Goal: Task Accomplishment & Management: Manage account settings

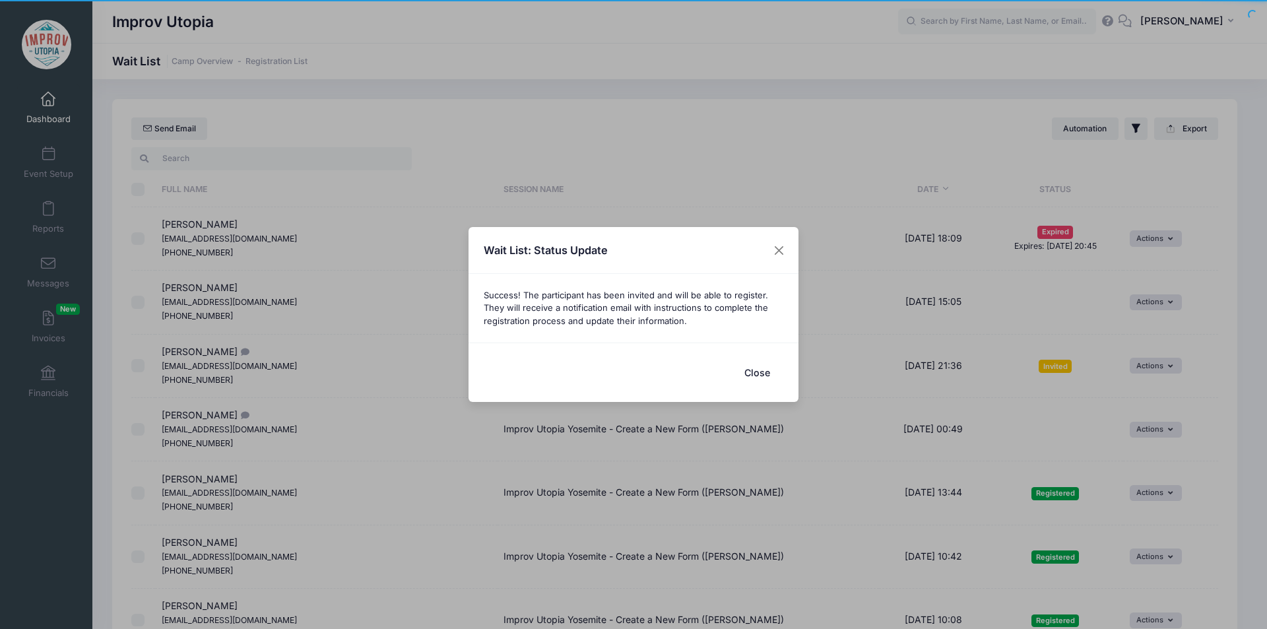
select select "50"
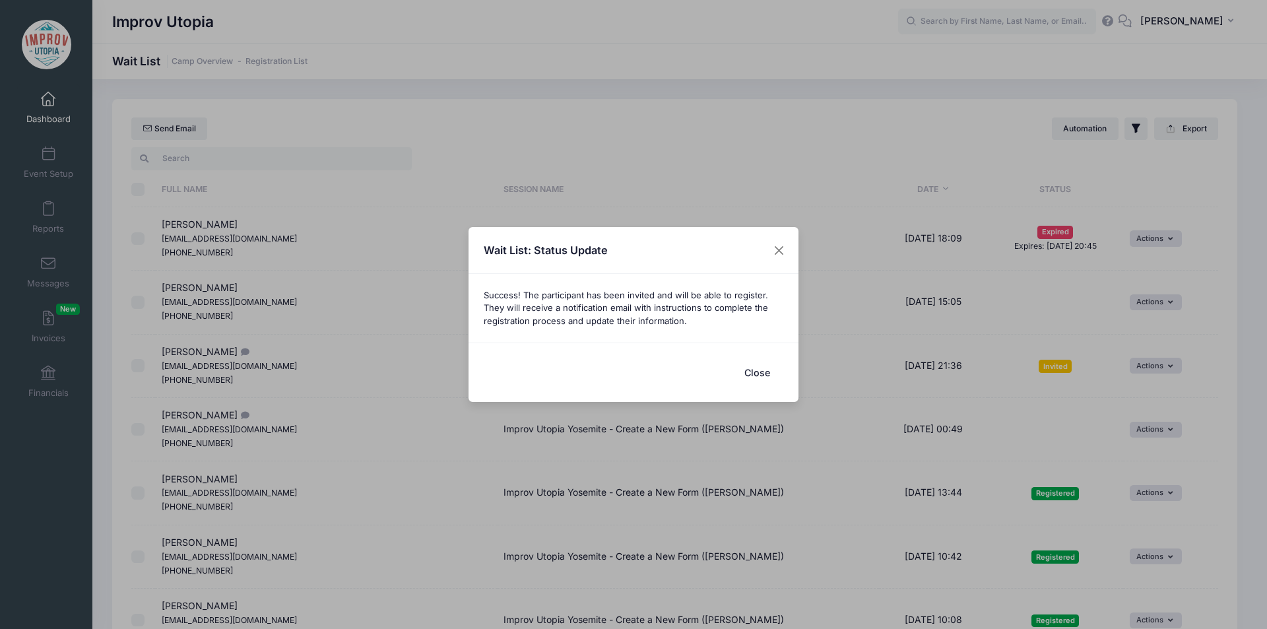
click at [765, 379] on button "Close" at bounding box center [757, 372] width 53 height 28
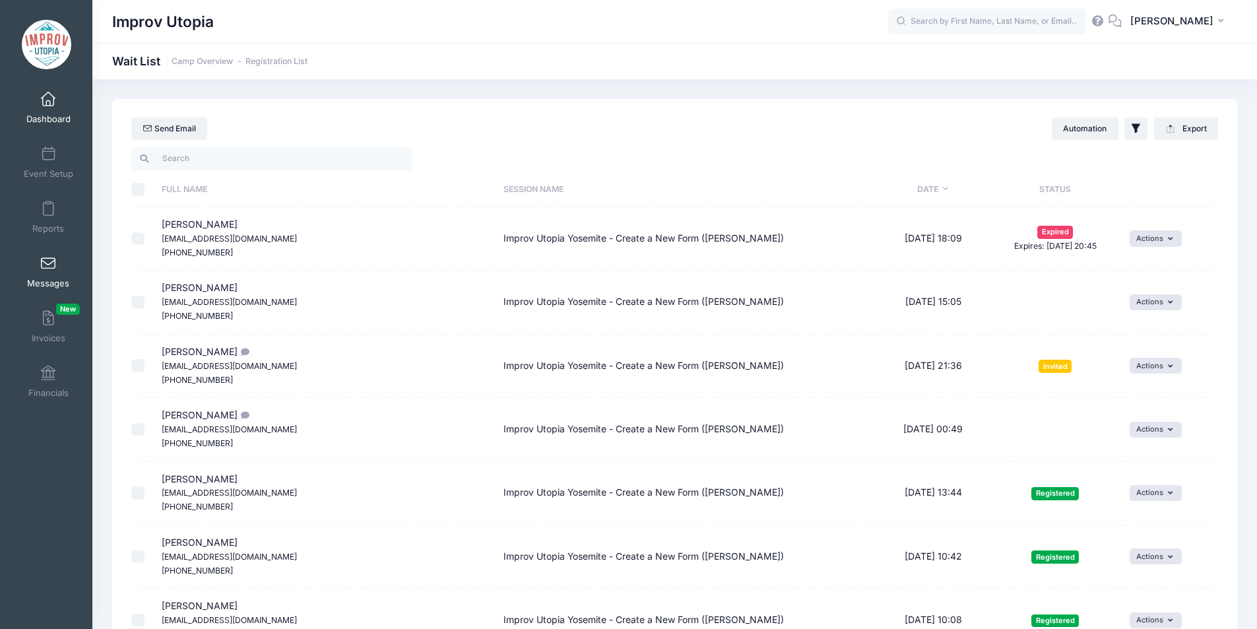
click at [45, 284] on span "Messages" at bounding box center [48, 283] width 42 height 11
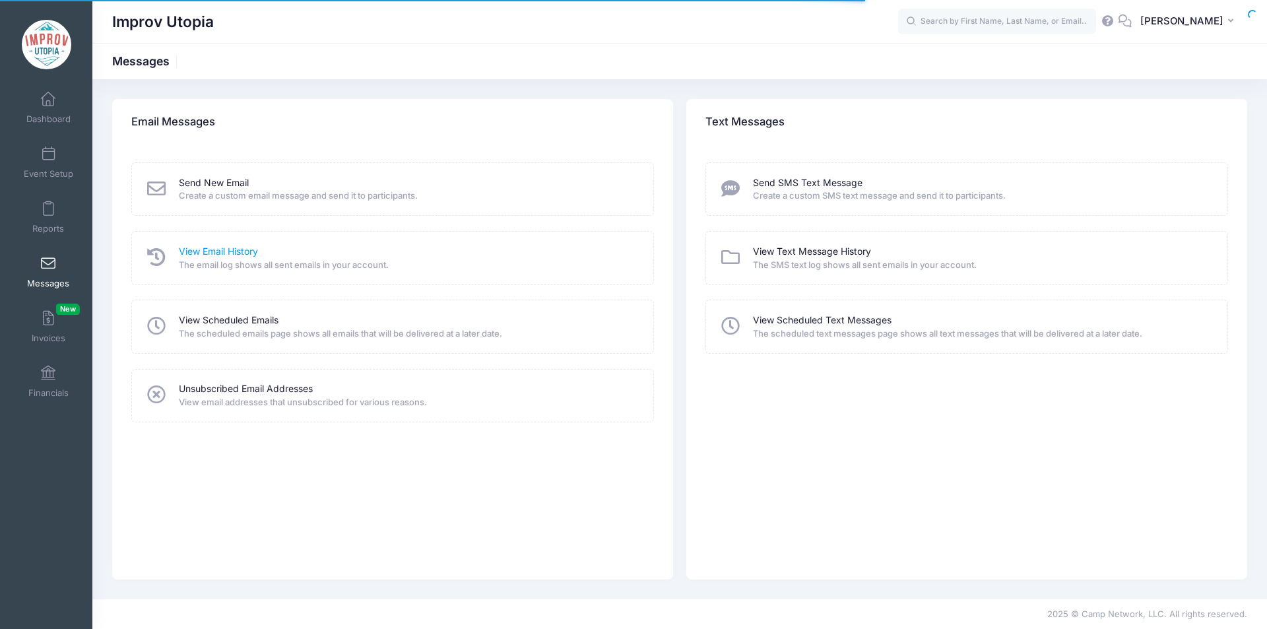
click at [214, 245] on link "View Email History" at bounding box center [218, 252] width 79 height 14
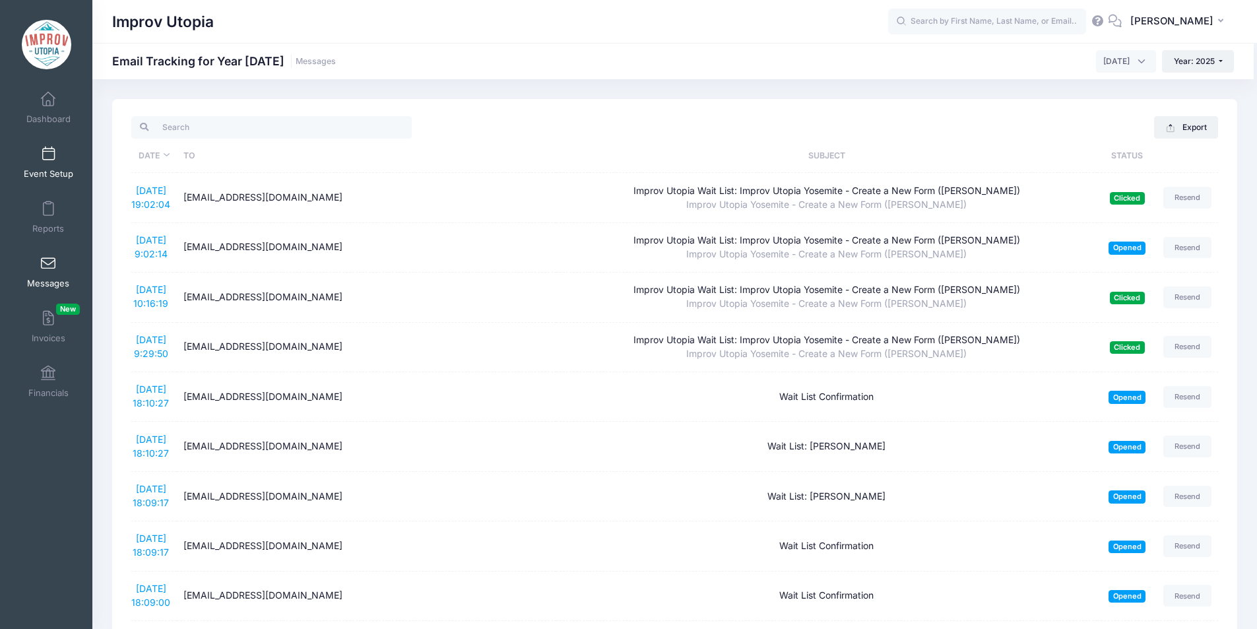
click at [40, 173] on span "Event Setup" at bounding box center [48, 173] width 49 height 11
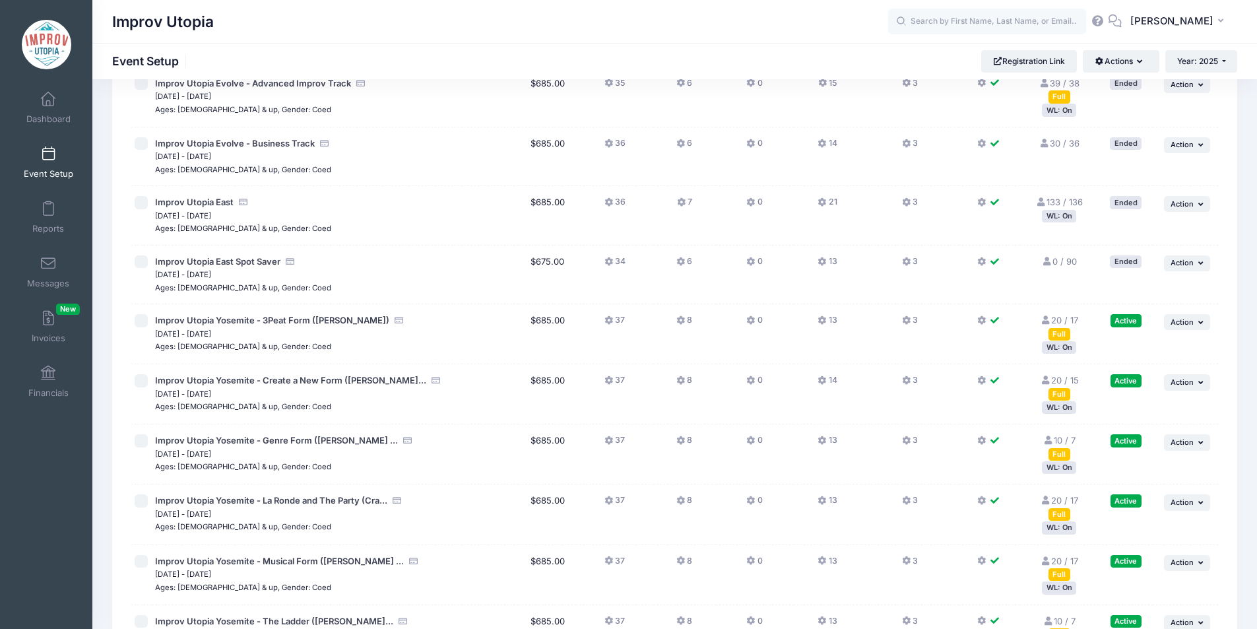
scroll to position [164, 0]
click at [683, 381] on icon at bounding box center [681, 381] width 11 height 0
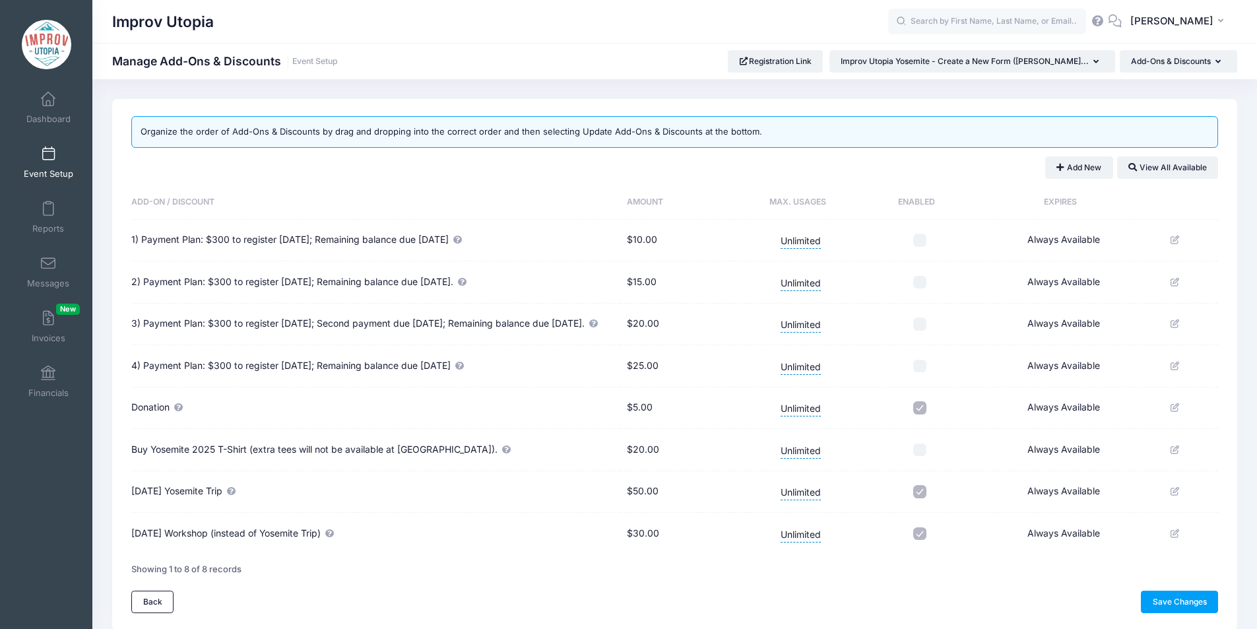
click at [923, 540] on input "checkbox" at bounding box center [919, 533] width 13 height 13
checkbox input "false"
click at [1179, 612] on link "Save Changes" at bounding box center [1179, 602] width 77 height 22
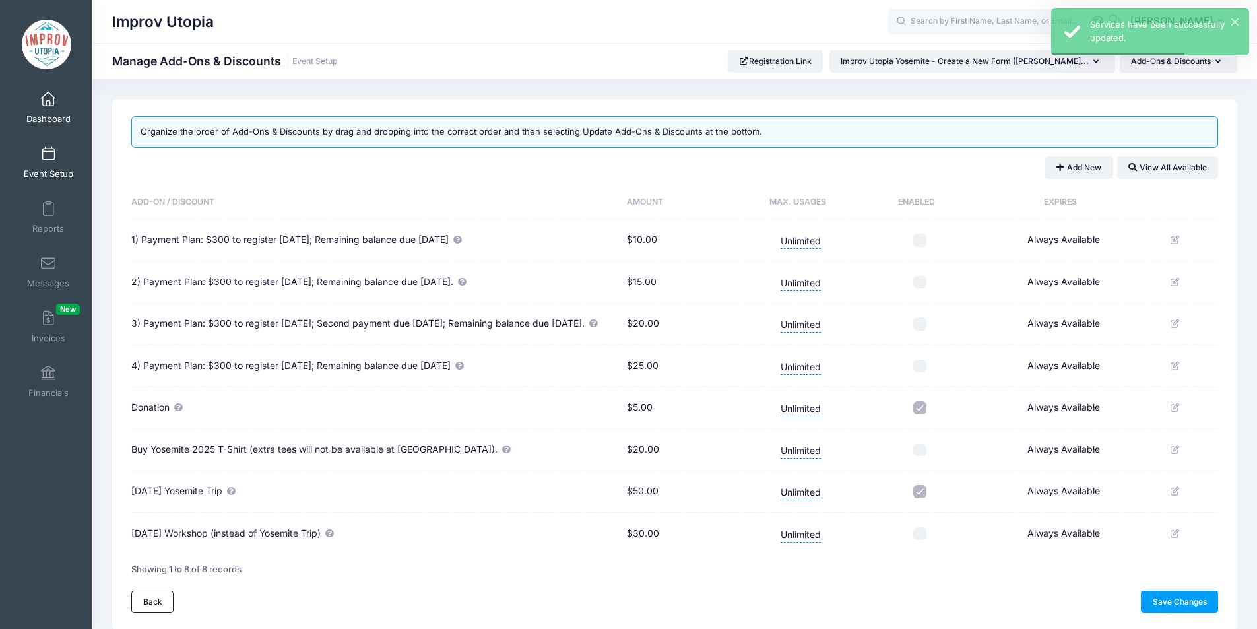
click at [48, 104] on span at bounding box center [48, 99] width 0 height 15
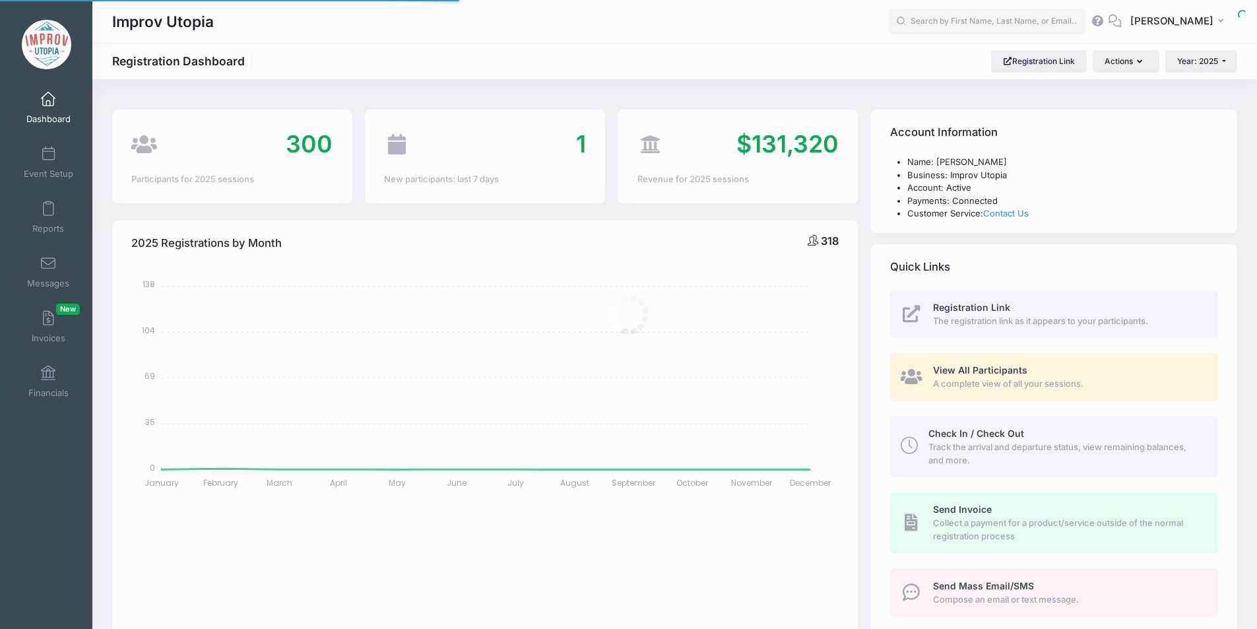
select select
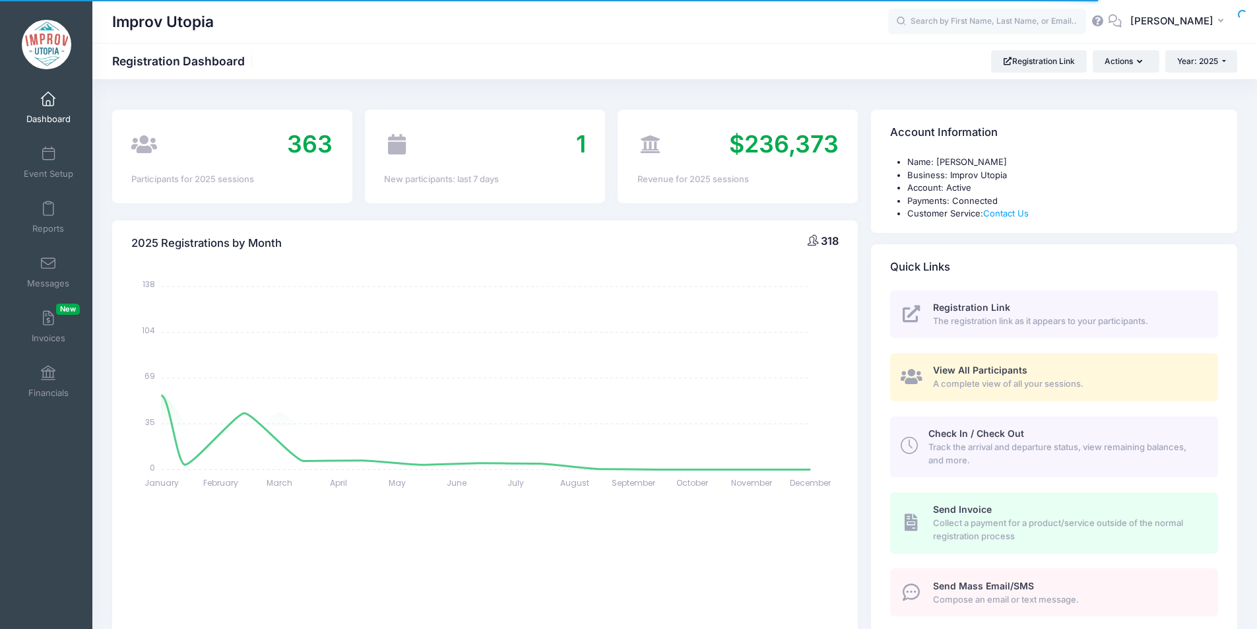
click at [48, 101] on span at bounding box center [48, 99] width 0 height 15
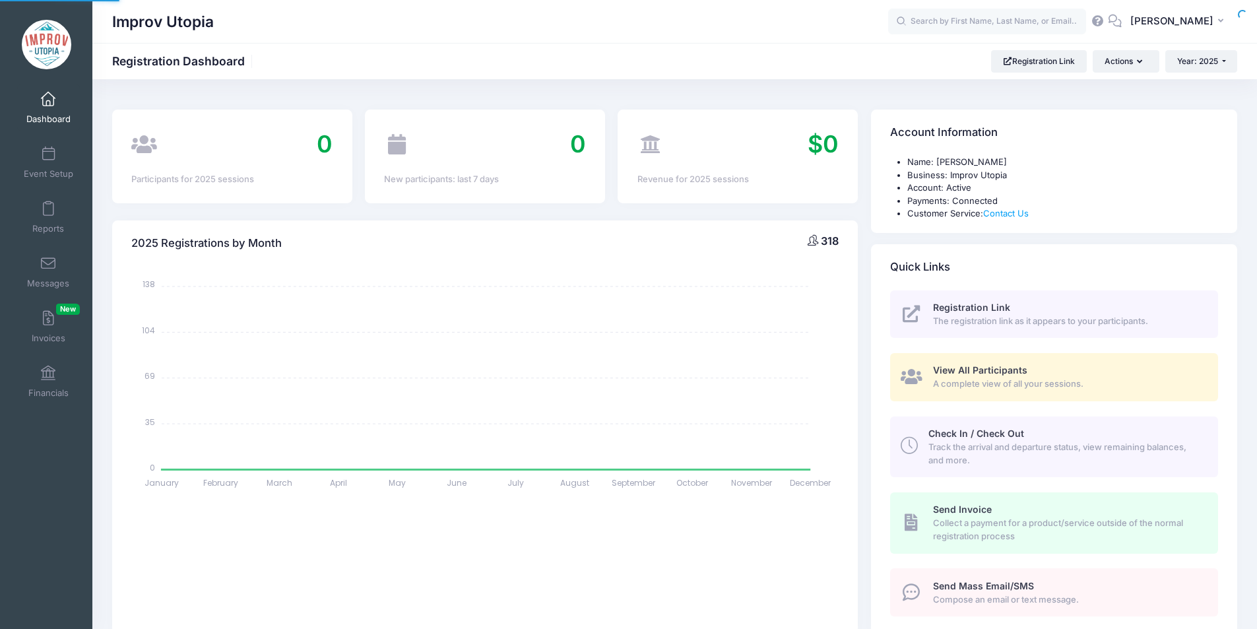
select select
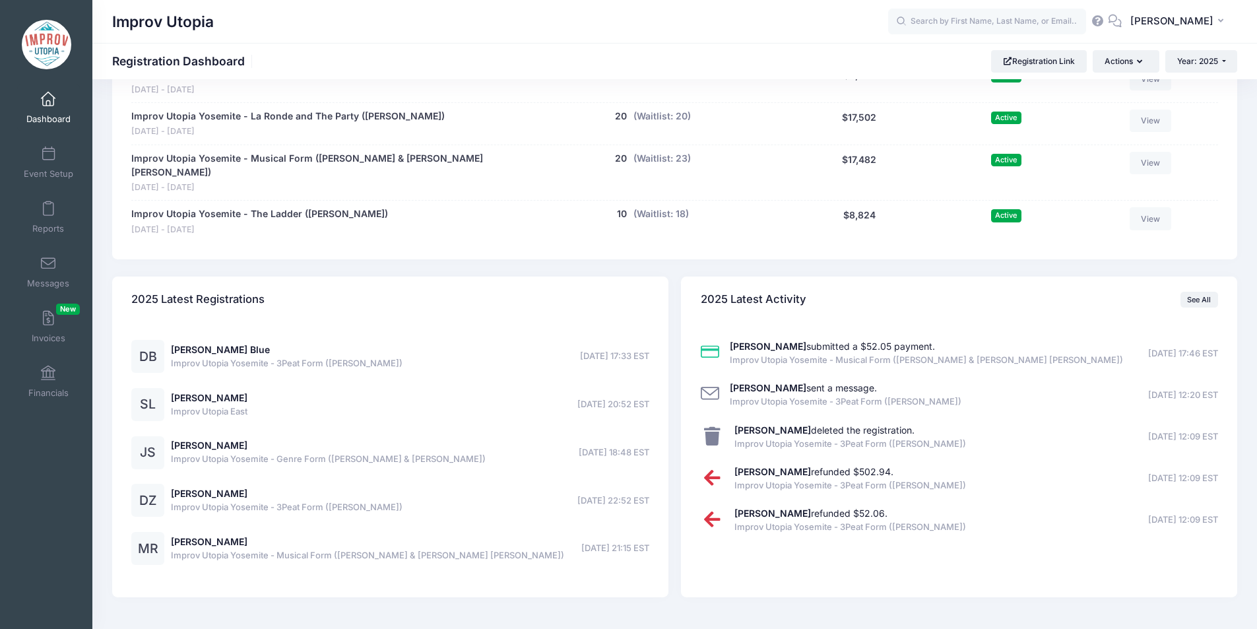
scroll to position [998, 0]
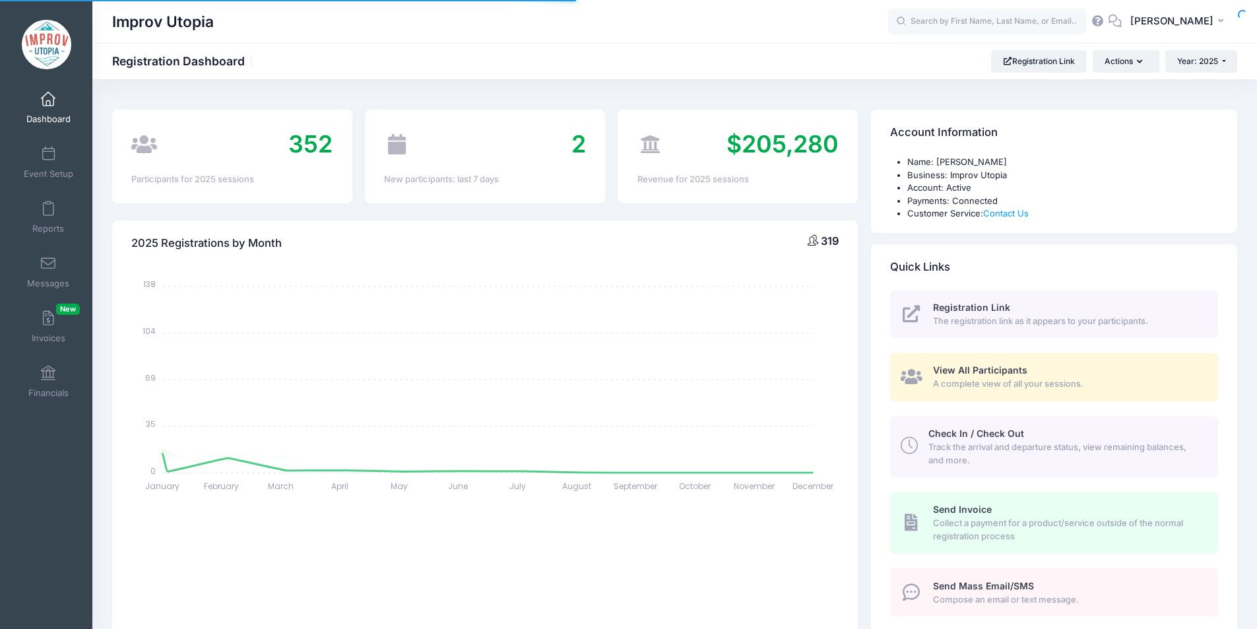
select select
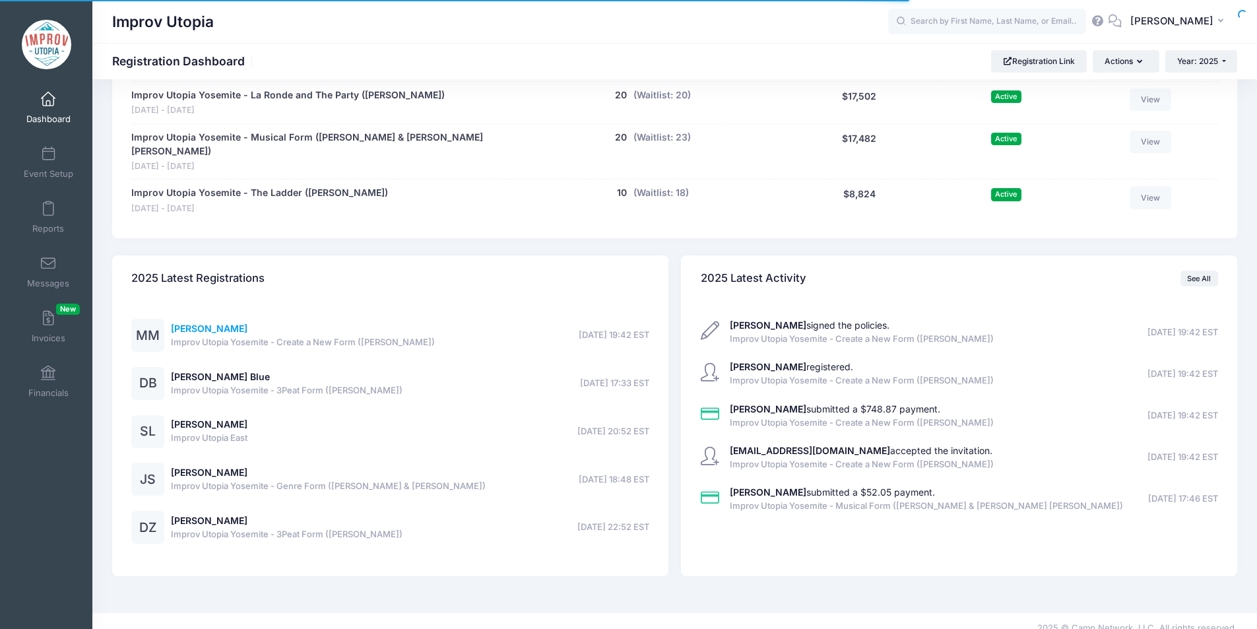
click at [227, 323] on link "Maria Elena Monzani" at bounding box center [209, 328] width 77 height 11
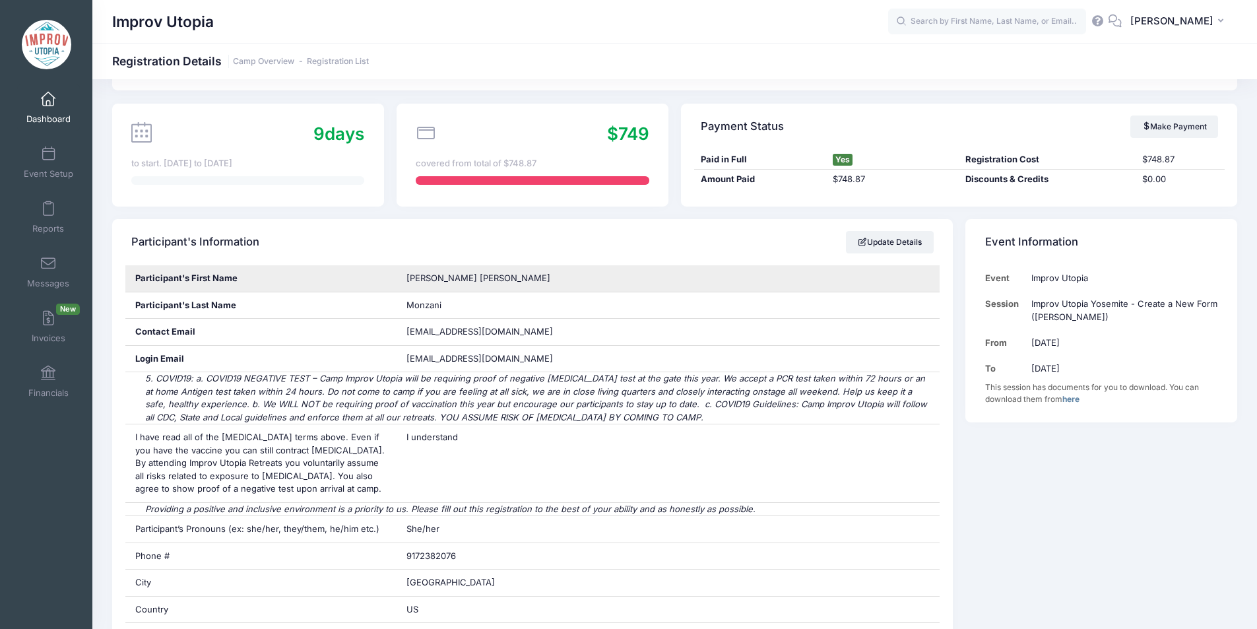
scroll to position [96, 0]
click at [444, 278] on span "Maria Elena" at bounding box center [478, 276] width 144 height 11
copy div "Maria Elena"
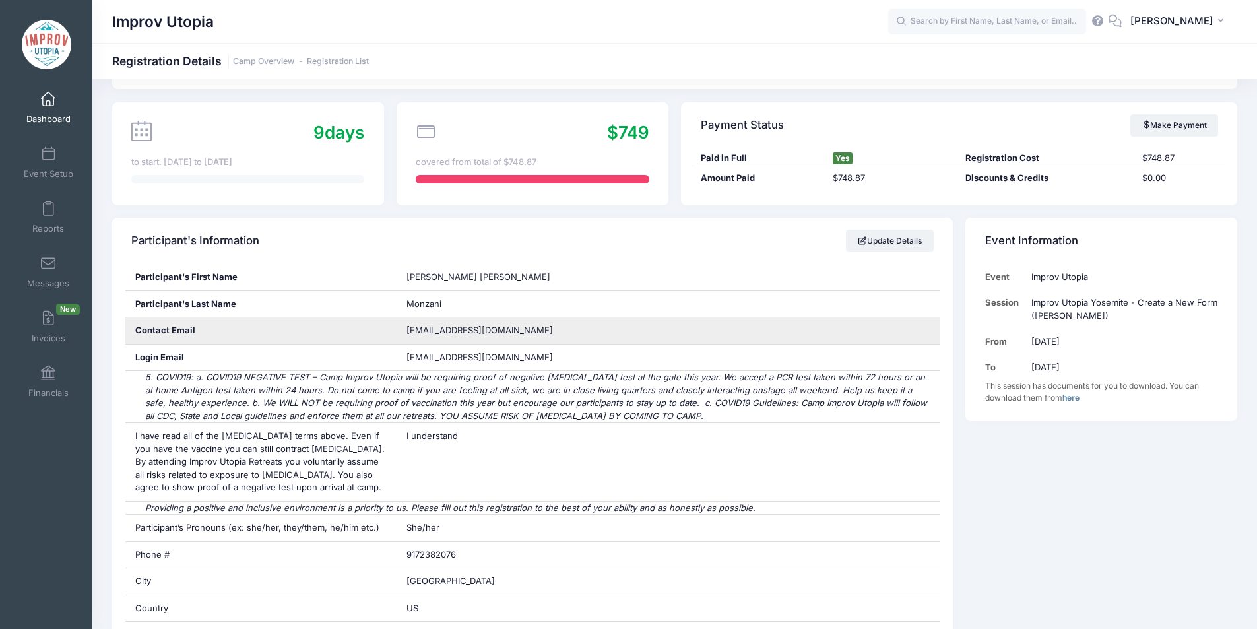
click at [439, 335] on span "[EMAIL_ADDRESS][DOMAIN_NAME]" at bounding box center [479, 330] width 146 height 11
copy div "[EMAIL_ADDRESS][DOMAIN_NAME]"
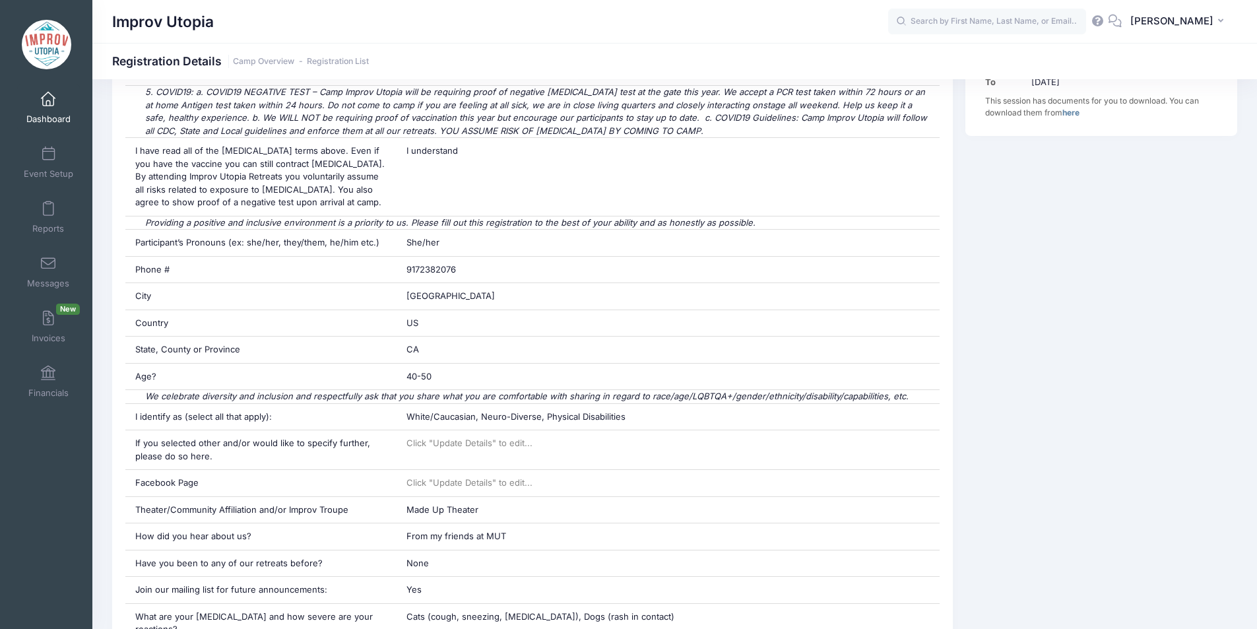
scroll to position [389, 0]
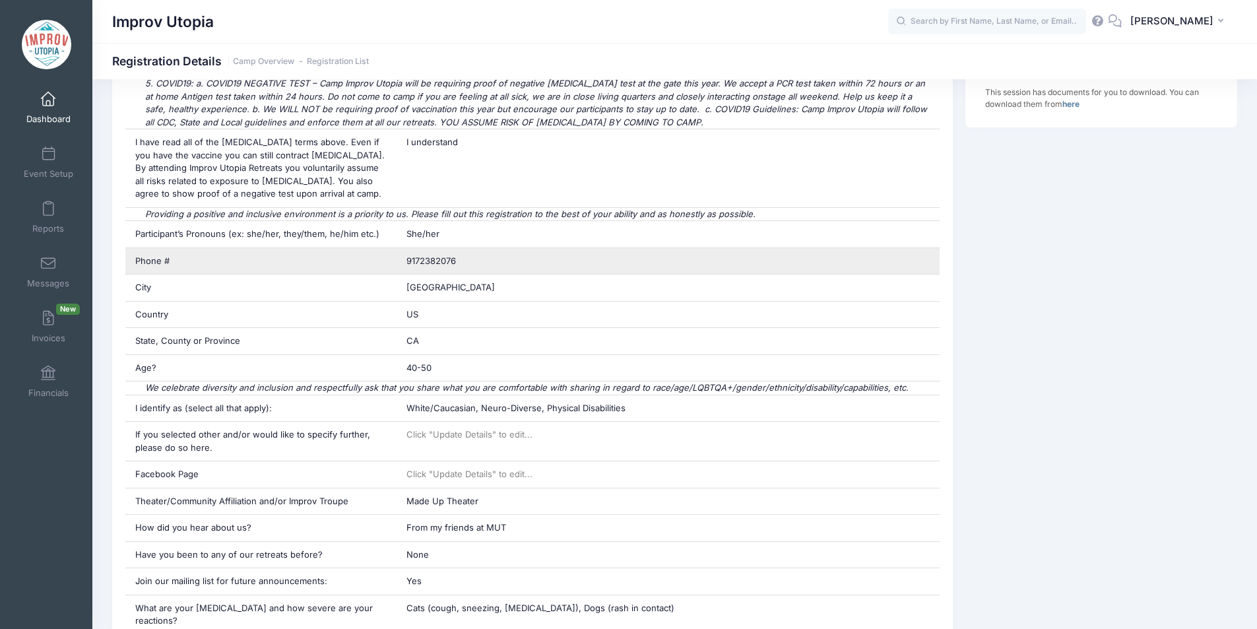
click at [442, 265] on span "9172382076" at bounding box center [430, 260] width 49 height 11
copy div "9172382076"
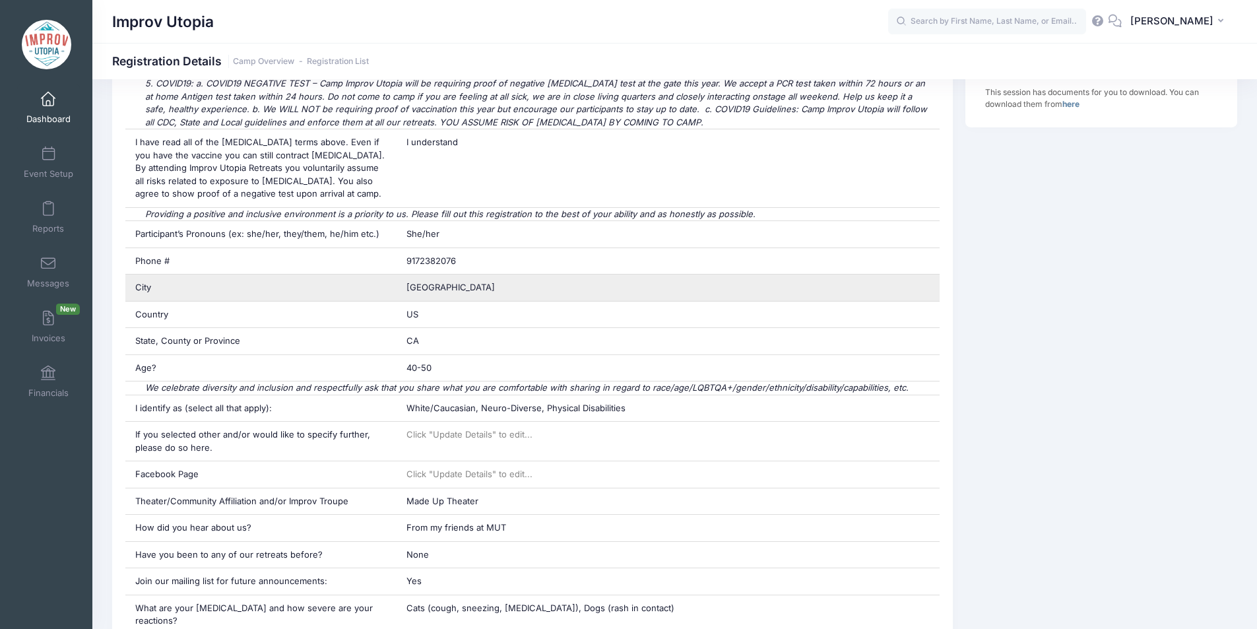
click at [442, 288] on span "Redwood City" at bounding box center [450, 287] width 88 height 11
copy div "Redwood City"
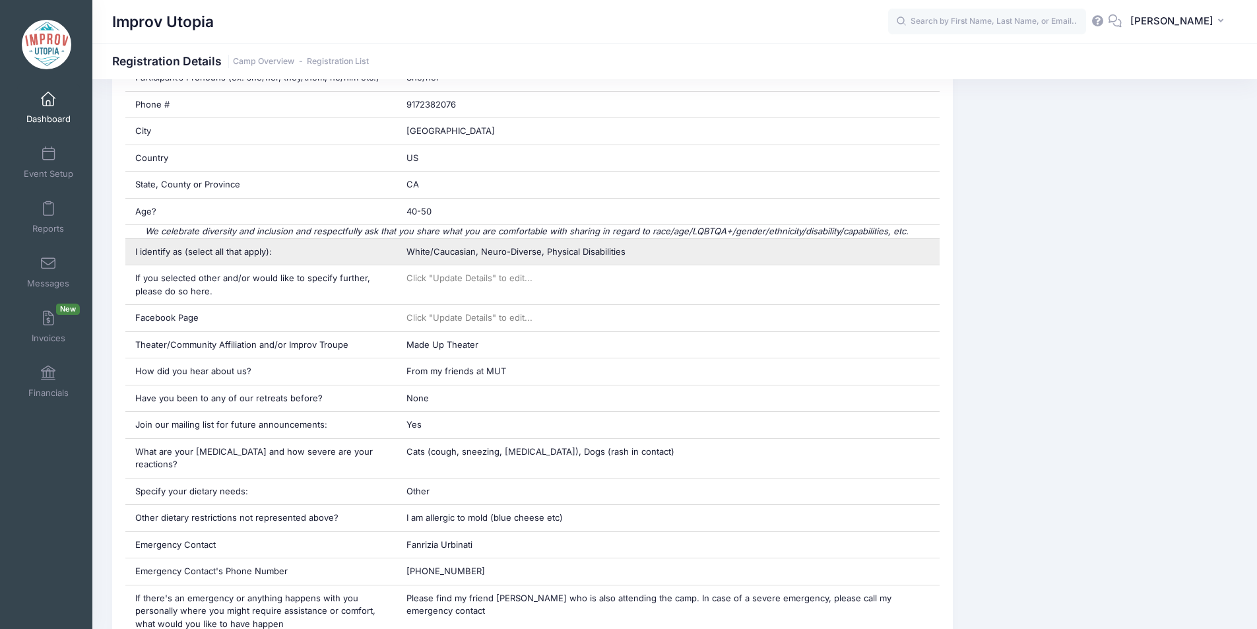
click at [507, 253] on span "White/Caucasian, Neuro-Diverse, Physical Disabilities" at bounding box center [515, 251] width 219 height 11
copy div "White/Caucasian, Neuro-Diverse, Physical Disabilities"
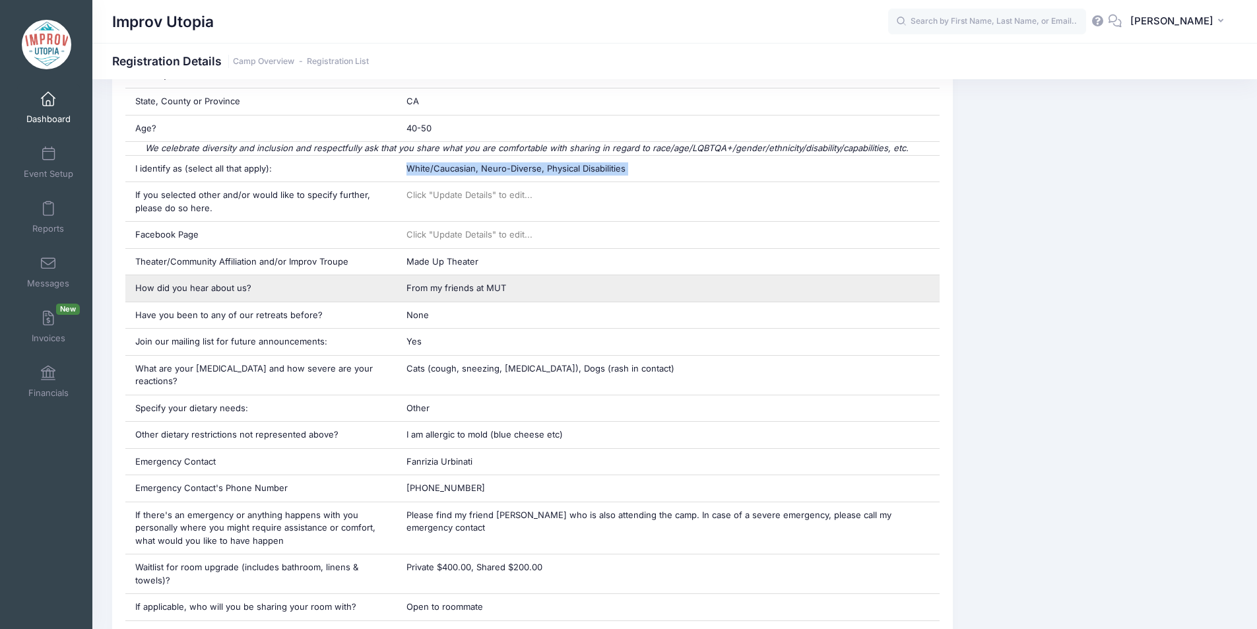
scroll to position [630, 0]
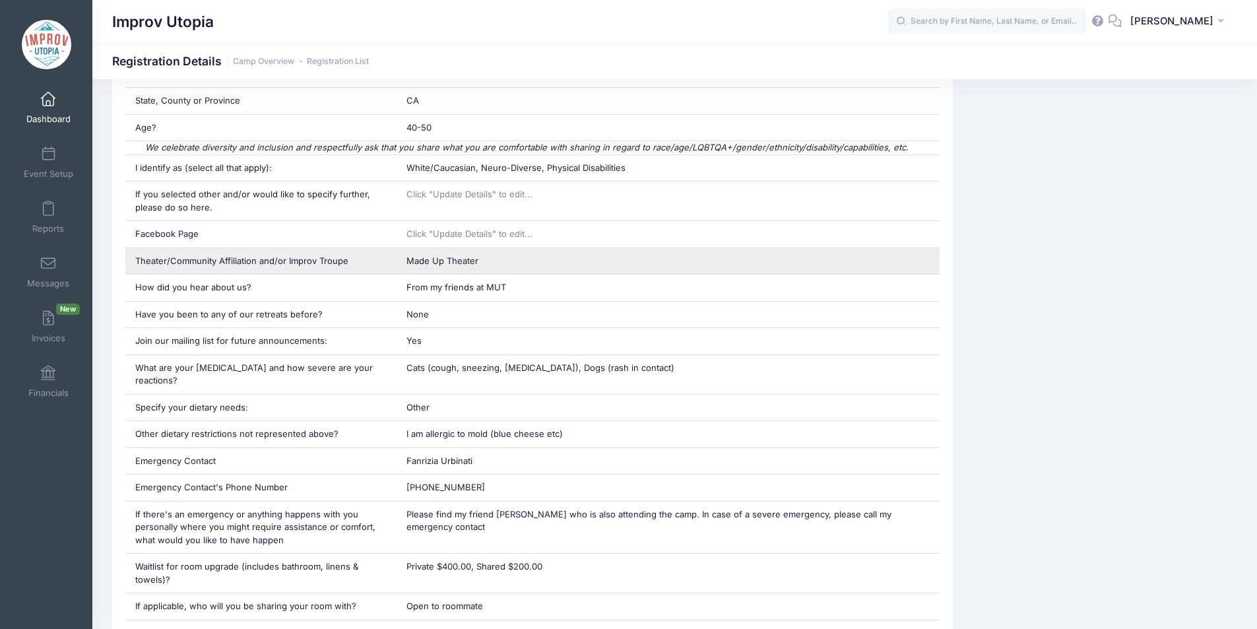
click at [441, 260] on span "Made Up Theater" at bounding box center [442, 260] width 72 height 11
copy div "Made Up Theater"
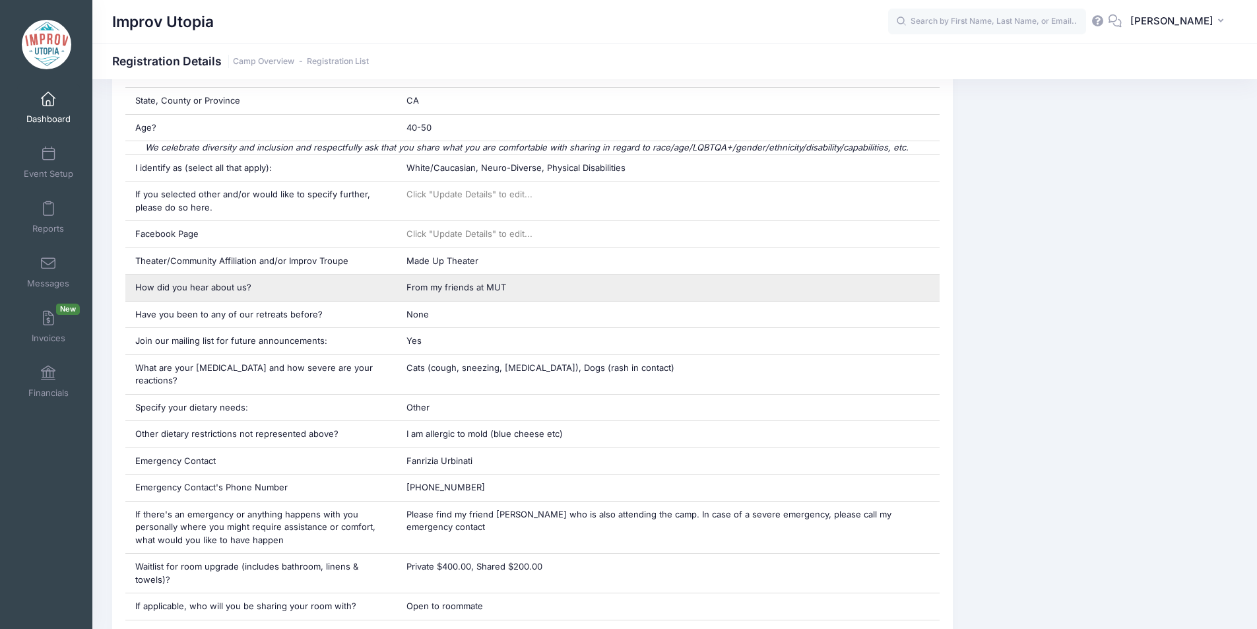
click at [496, 286] on span "From my friends at MUT" at bounding box center [456, 287] width 100 height 11
copy div "From my friends at MUT"
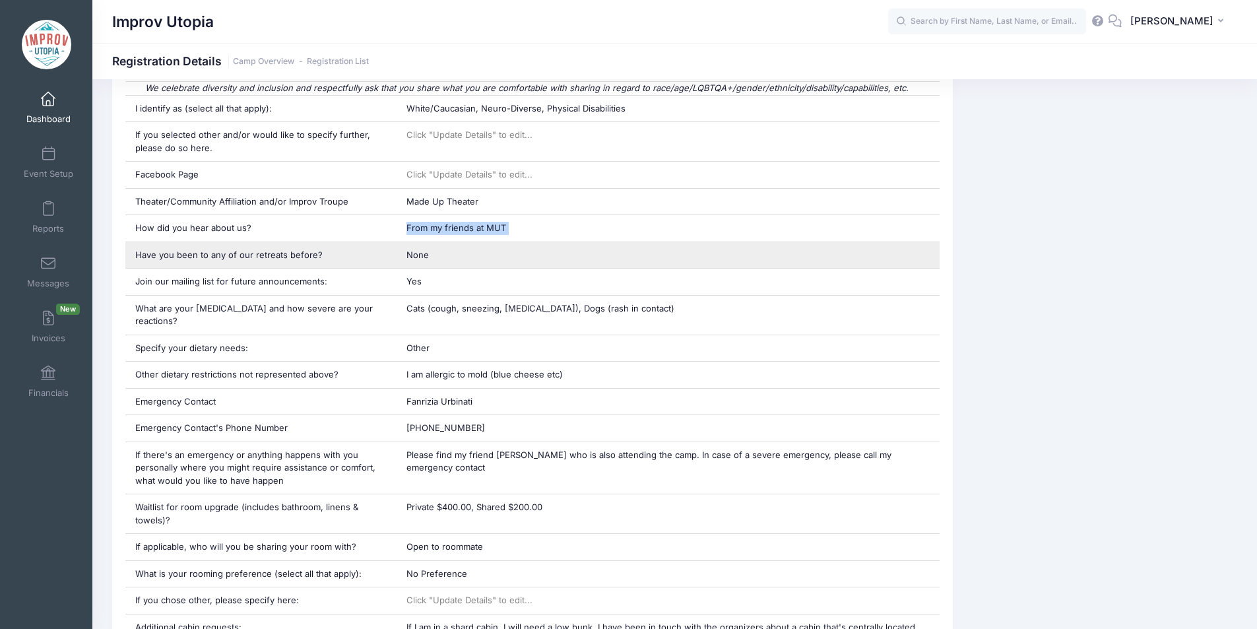
scroll to position [690, 0]
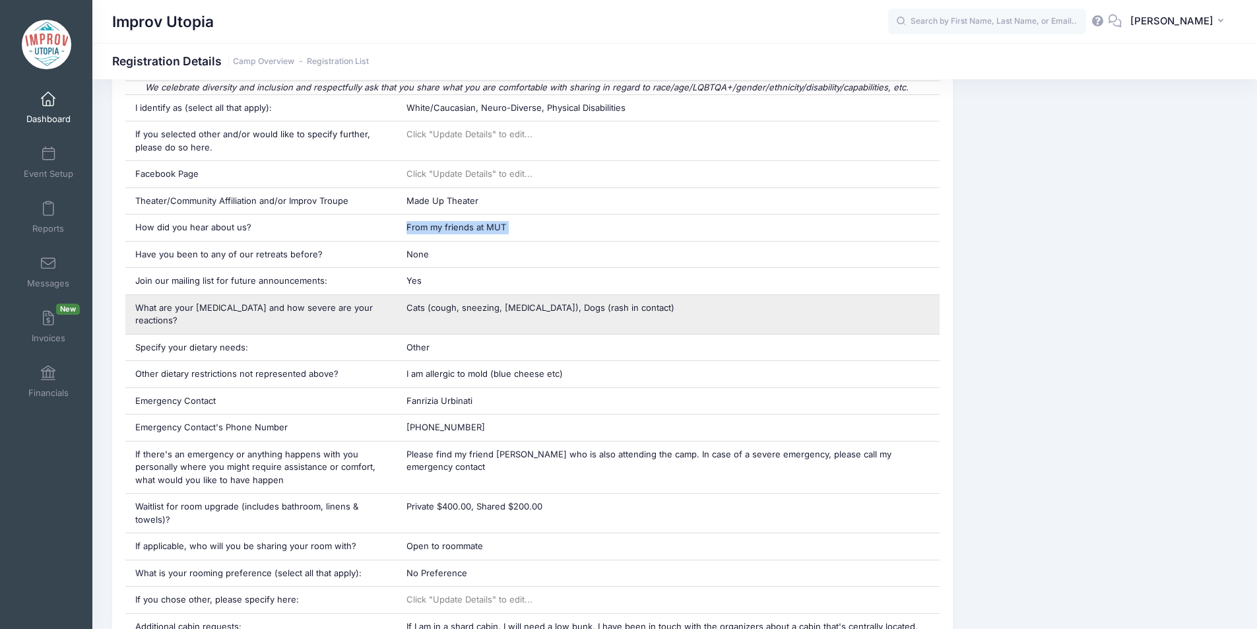
click at [469, 308] on span "Cats (cough, sneezing, eye irritation), Dogs (rash in contact)" at bounding box center [540, 307] width 268 height 11
copy div "Cats (cough, sneezing, eye irritation), Dogs (rash in contact)"
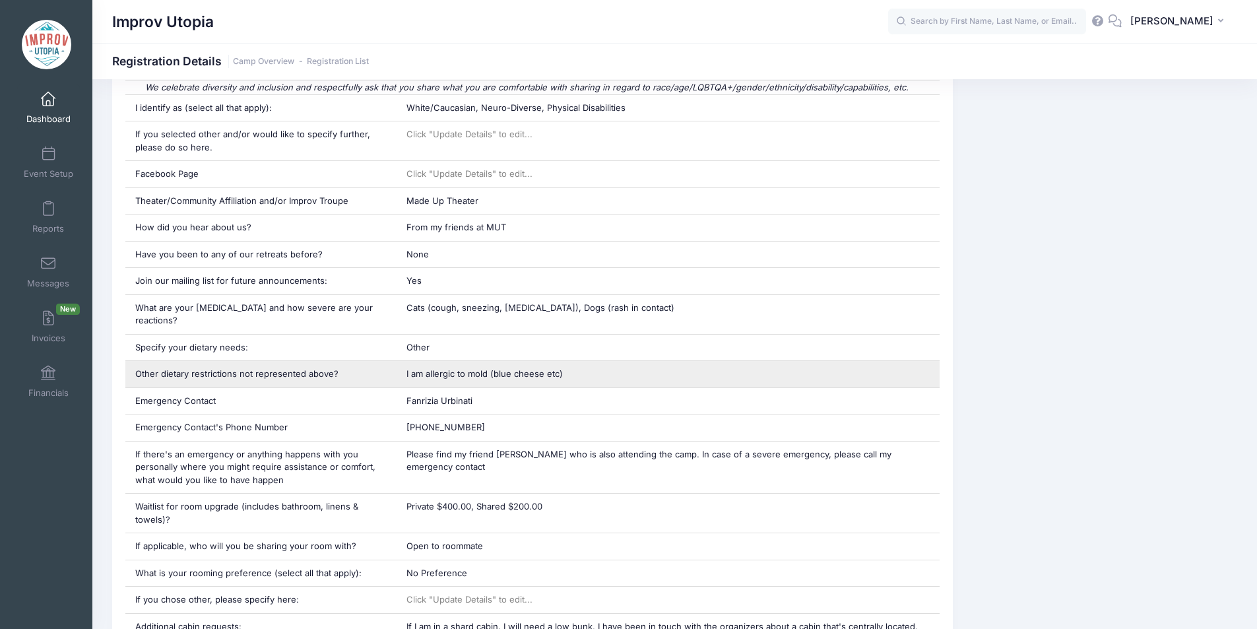
click at [484, 368] on span "I am allergic to mold (blue cheese etc)" at bounding box center [484, 373] width 156 height 11
copy div "I am allergic to mold (blue cheese etc)"
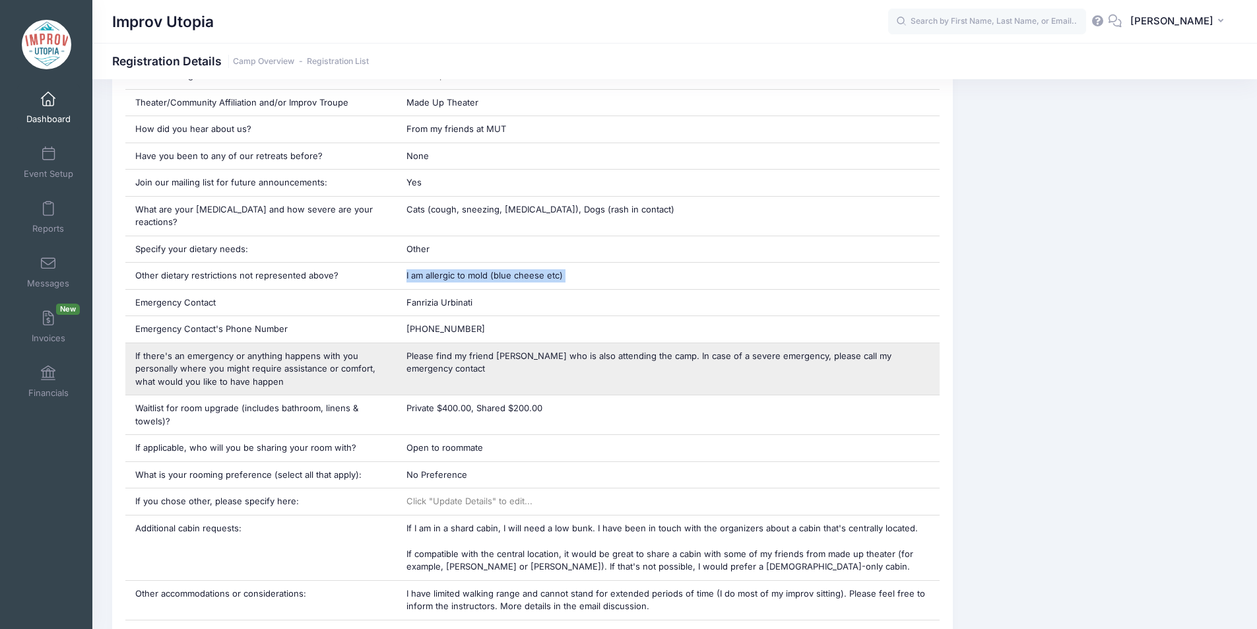
scroll to position [789, 0]
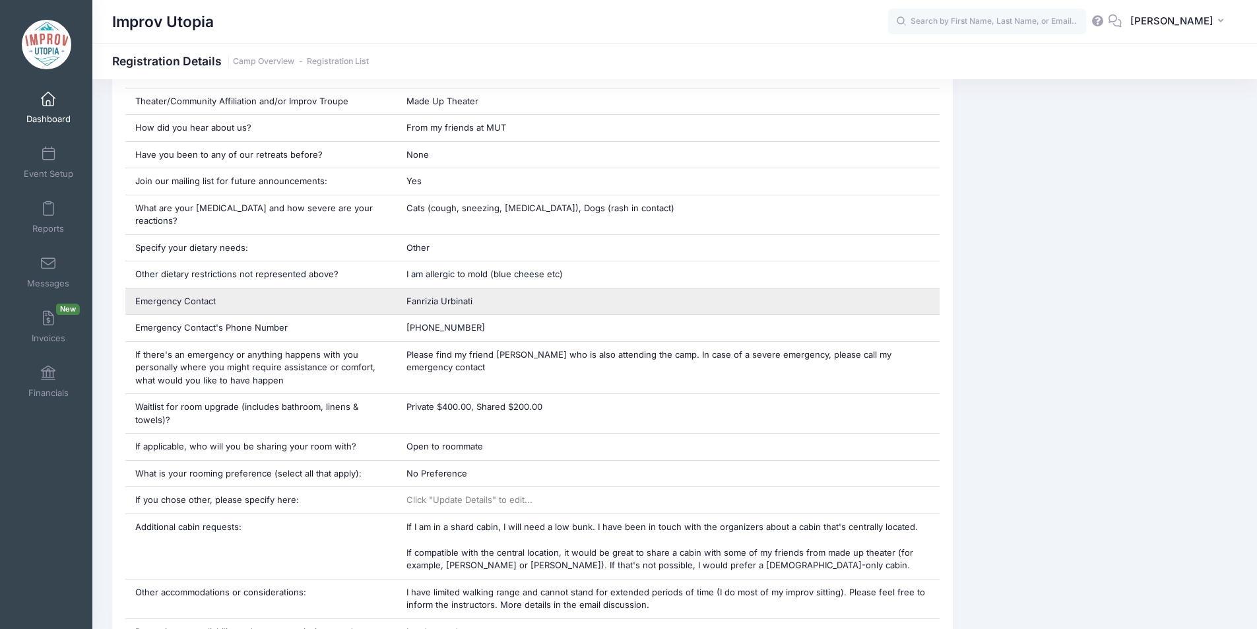
click at [460, 296] on span "Fanrizia Urbinati" at bounding box center [439, 301] width 66 height 11
copy div "Fanrizia Urbinati"
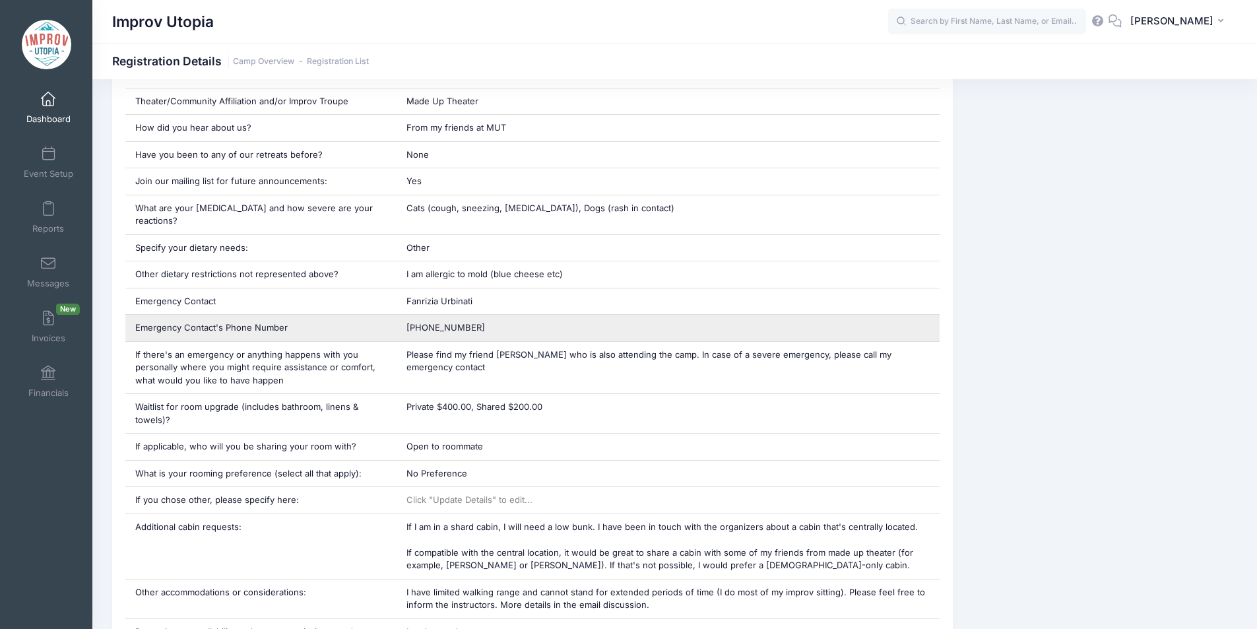
click at [446, 322] on span "+1 (310) 210-6800" at bounding box center [445, 327] width 79 height 11
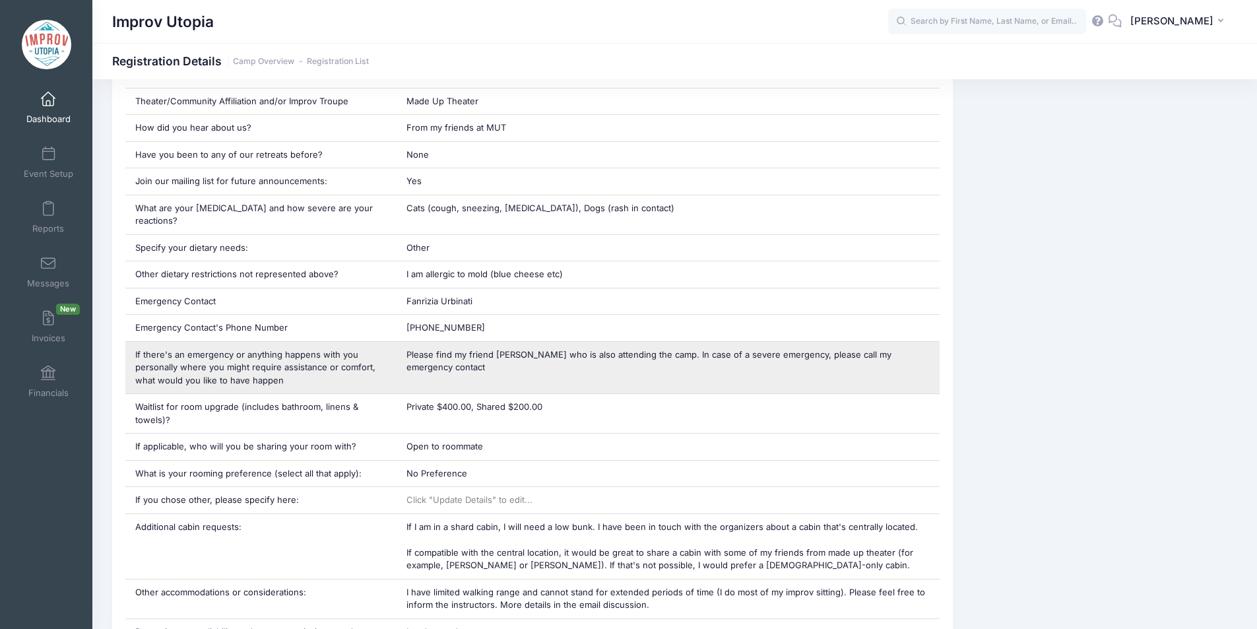
click at [505, 347] on div "Please find my friend Dr Emily Woollum who is also attending the camp. In case …" at bounding box center [668, 368] width 543 height 52
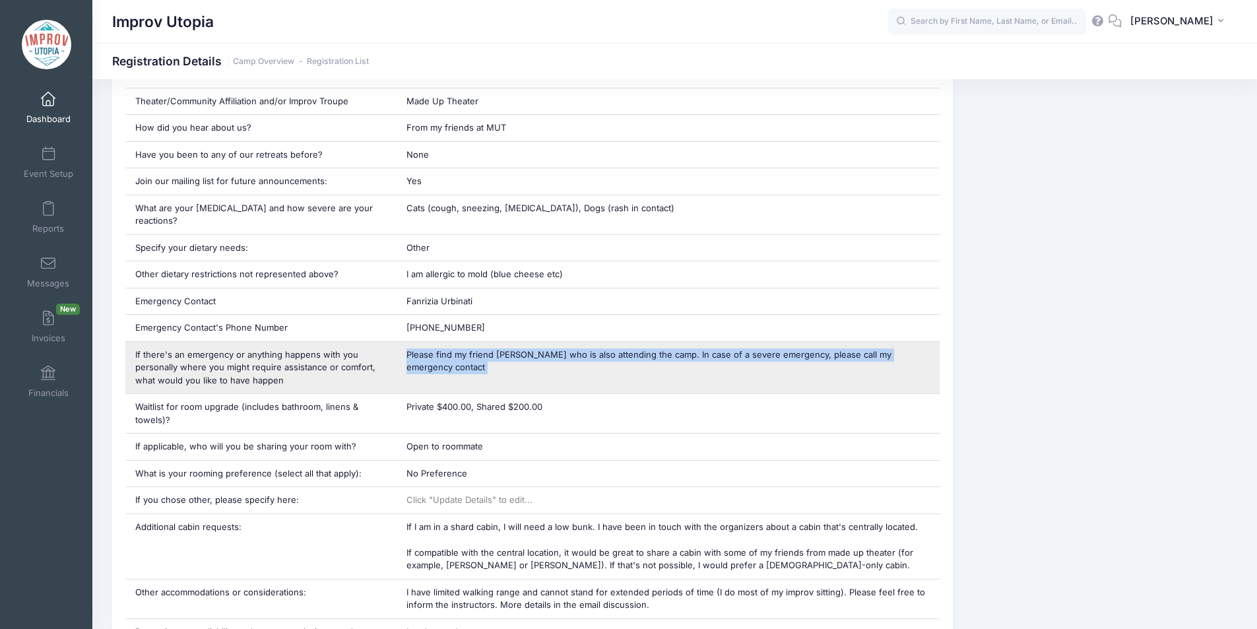
click at [505, 347] on div "Please find my friend Dr Emily Woollum who is also attending the camp. In case …" at bounding box center [668, 368] width 543 height 52
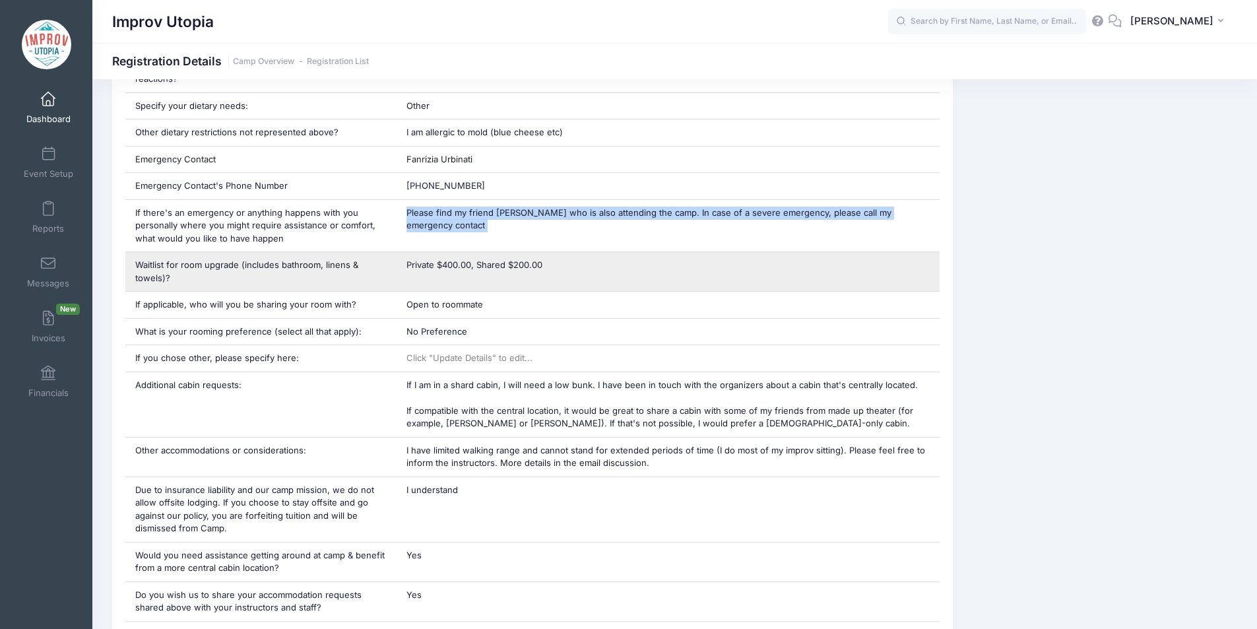
scroll to position [932, 0]
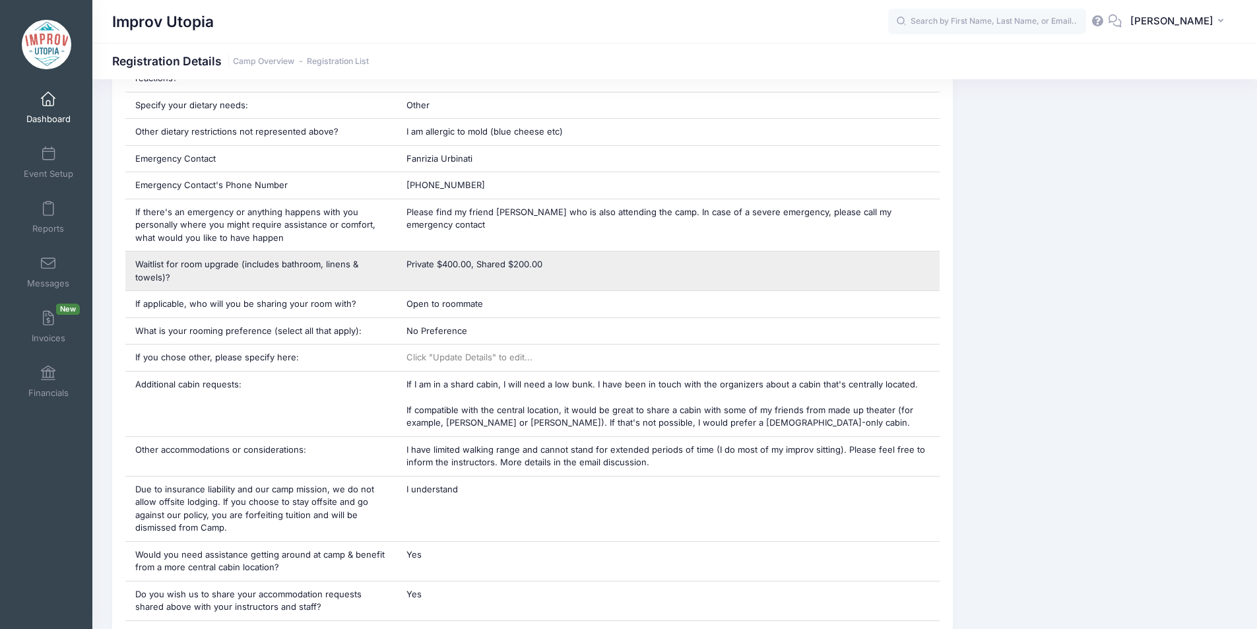
click at [494, 259] on span "Private $400.00, Shared $200.00" at bounding box center [474, 264] width 136 height 11
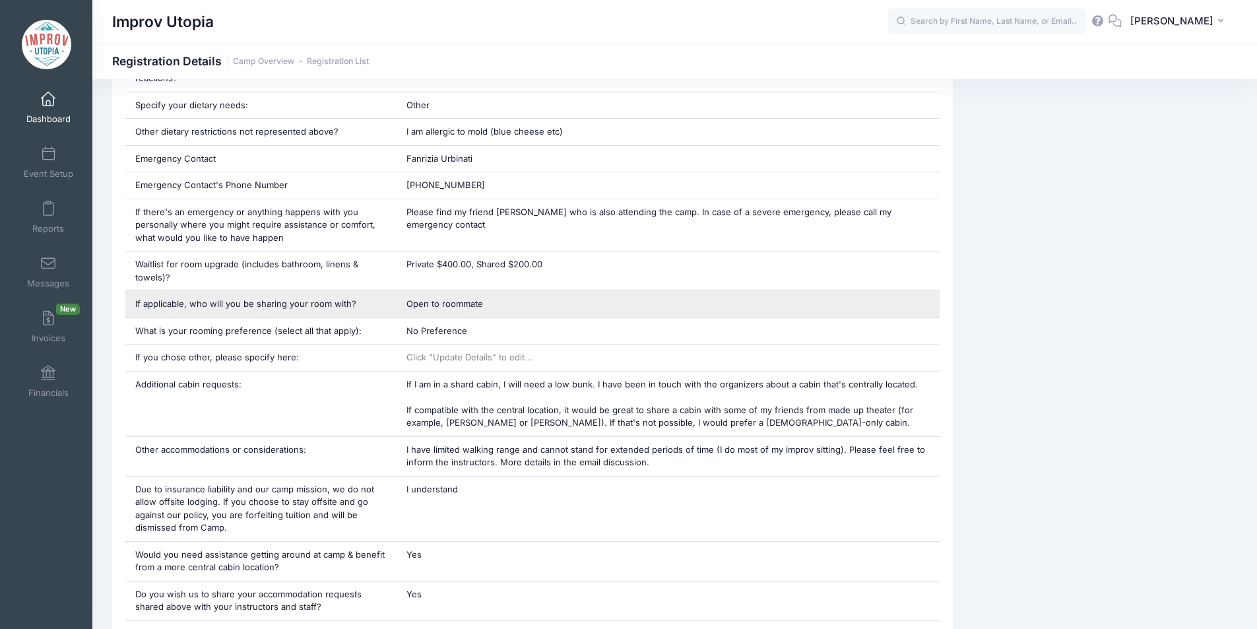
click at [439, 298] on span "Open to roommate" at bounding box center [444, 303] width 77 height 11
click at [455, 298] on span "Open to roommate" at bounding box center [444, 303] width 77 height 11
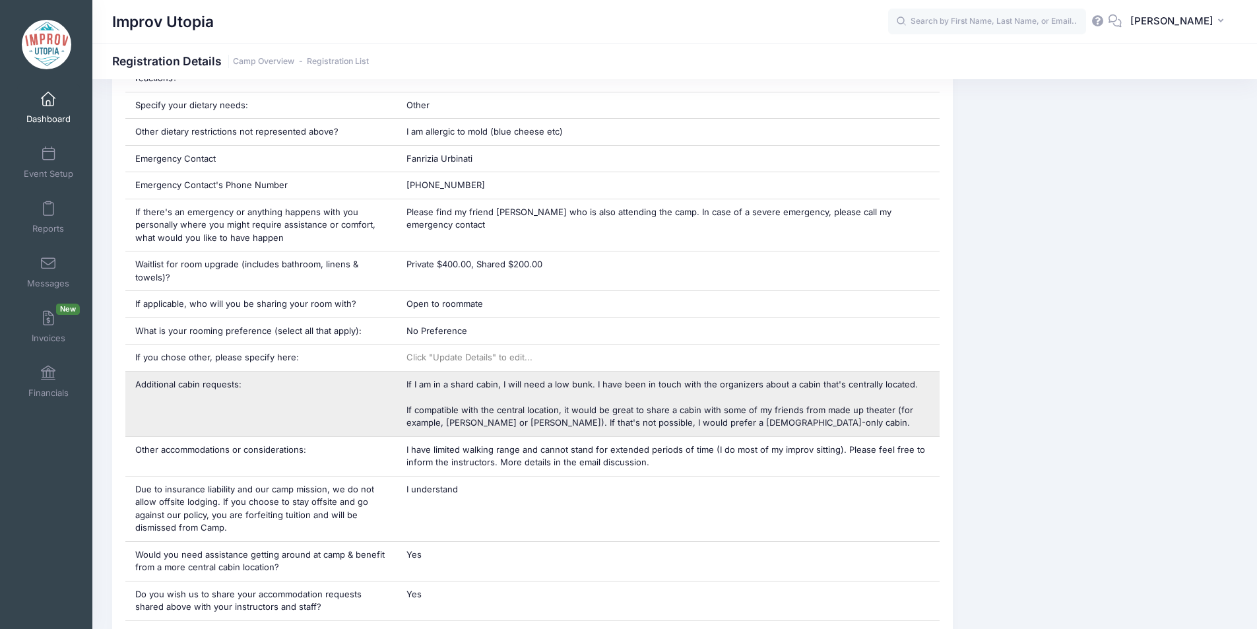
click at [520, 379] on span "If I am in a shard cabin, I will need a low bunk. I have been in touch with the…" at bounding box center [661, 403] width 511 height 49
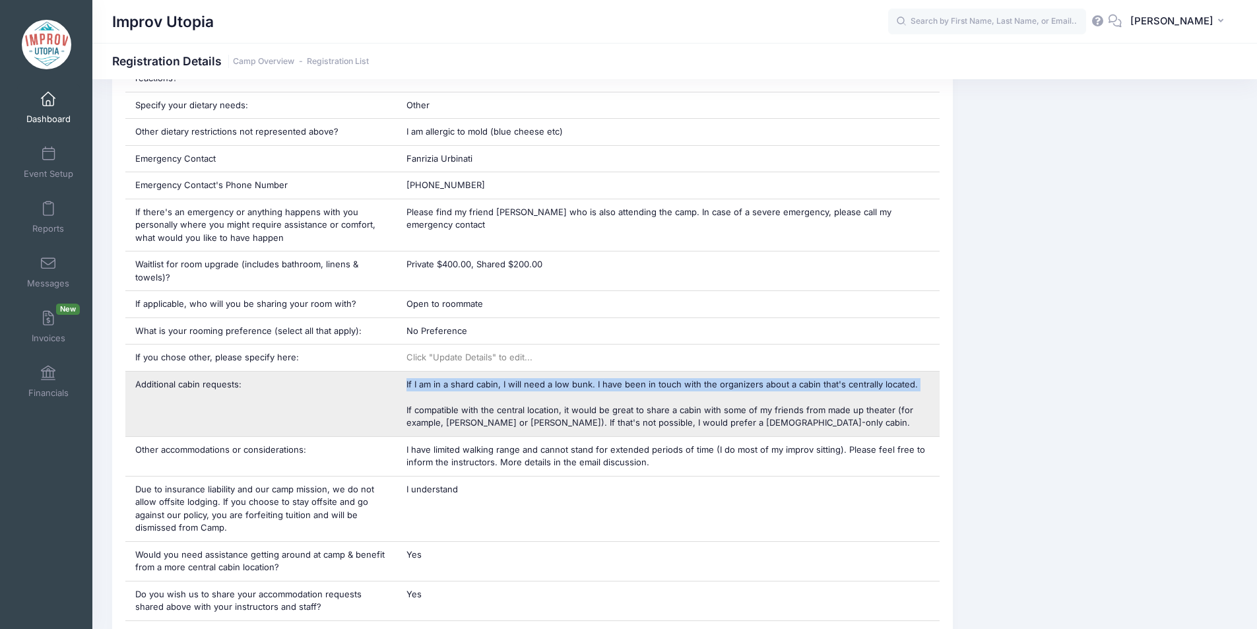
click at [520, 379] on span "If I am in a shard cabin, I will need a low bunk. I have been in touch with the…" at bounding box center [661, 403] width 511 height 49
click at [466, 387] on div "If I am in a shard cabin, I will need a low bunk. I have been in touch with the…" at bounding box center [668, 404] width 543 height 65
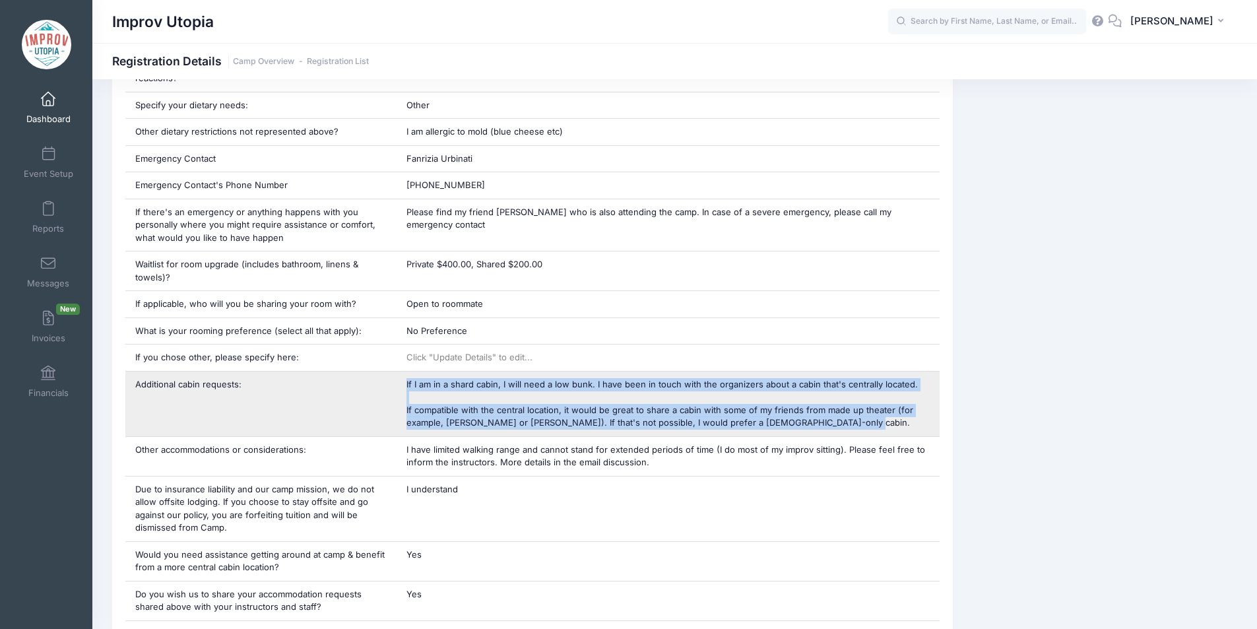
drag, startPoint x: 401, startPoint y: 370, endPoint x: 862, endPoint y: 408, distance: 463.6
click at [862, 408] on div "If I am in a shard cabin, I will need a low bunk. I have been in touch with the…" at bounding box center [668, 404] width 543 height 65
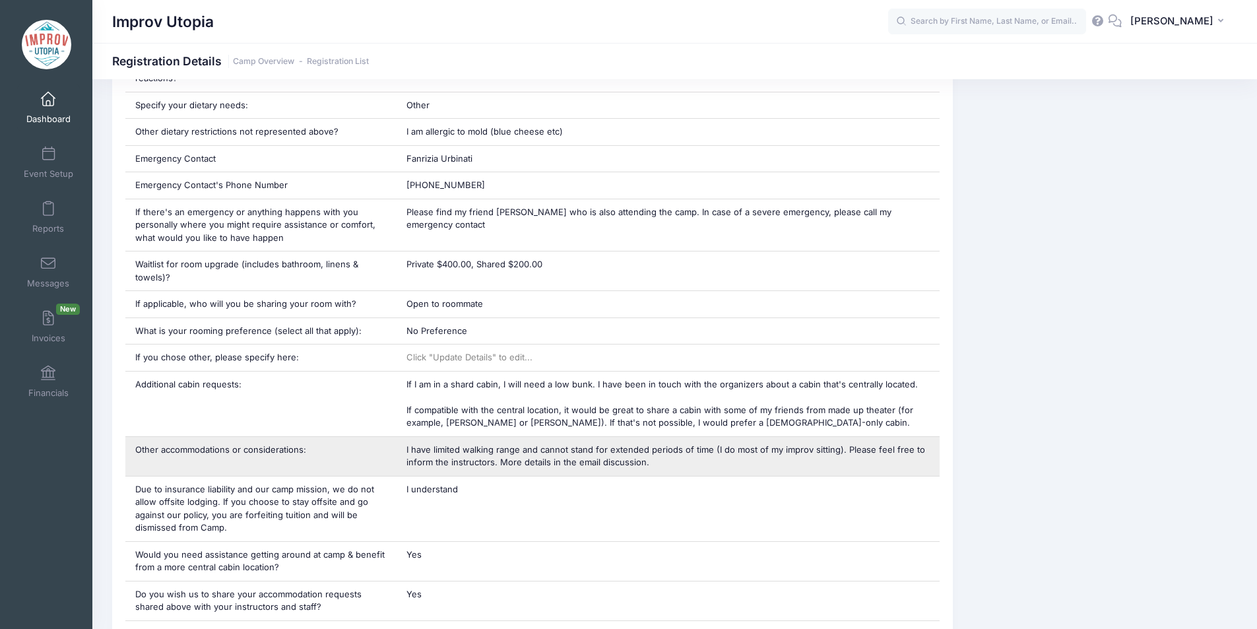
click at [511, 450] on span "I have limited walking range and cannot stand for extended periods of time (I d…" at bounding box center [665, 456] width 519 height 24
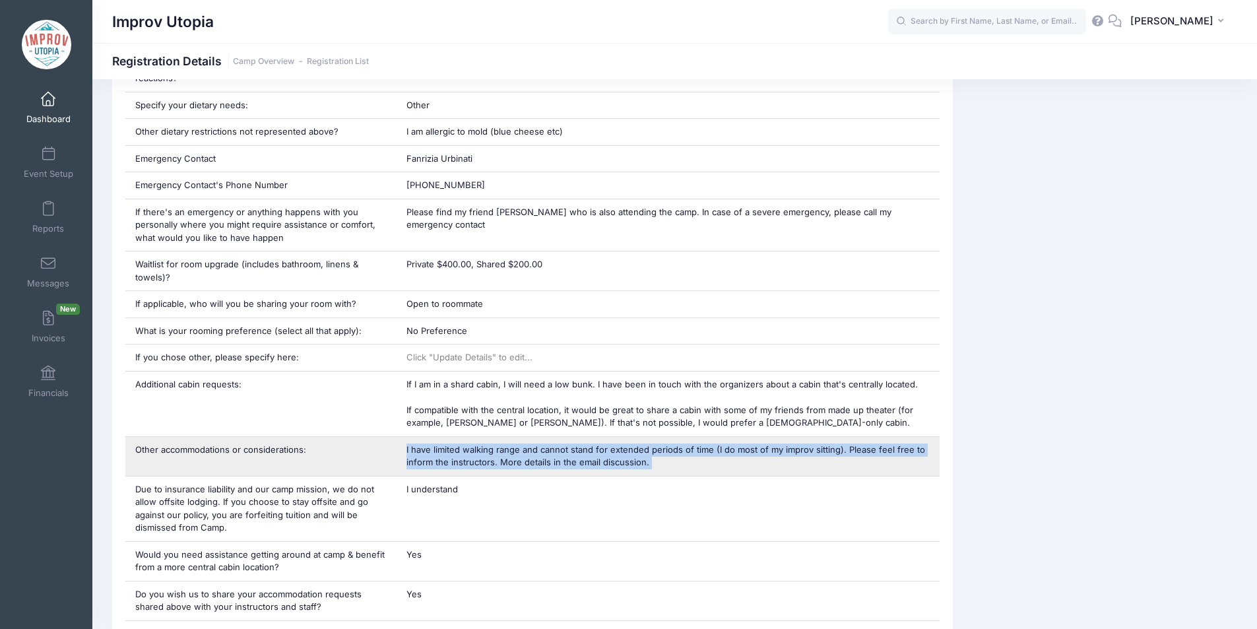
click at [511, 450] on span "I have limited walking range and cannot stand for extended periods of time (I d…" at bounding box center [665, 456] width 519 height 24
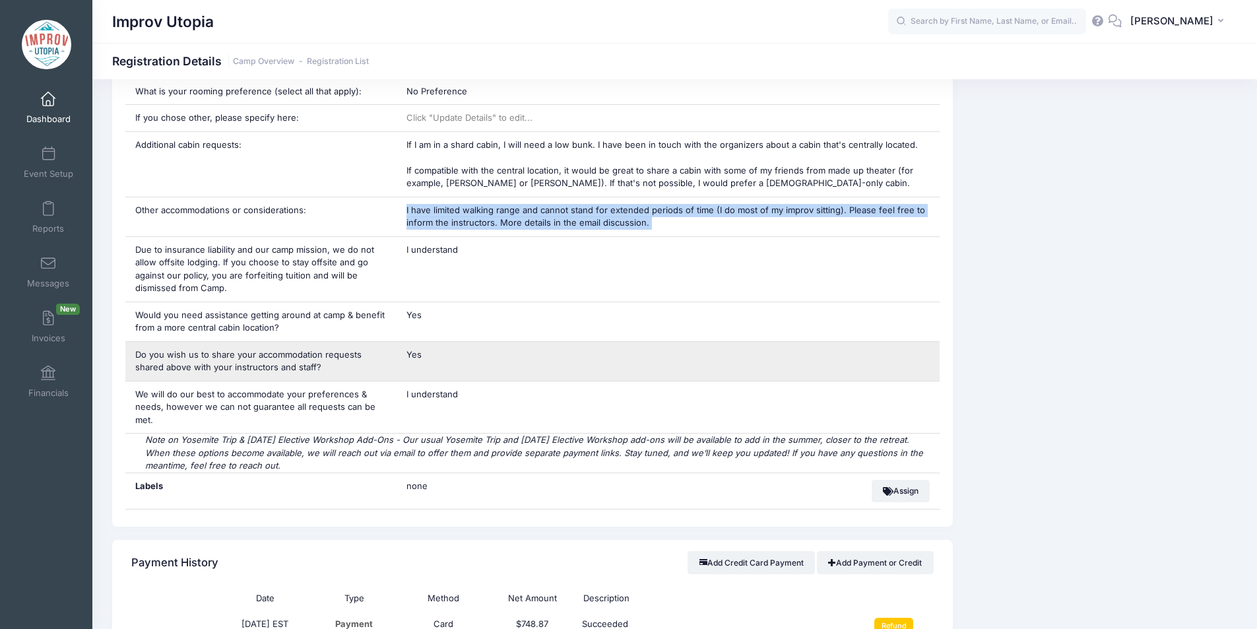
scroll to position [1181, 0]
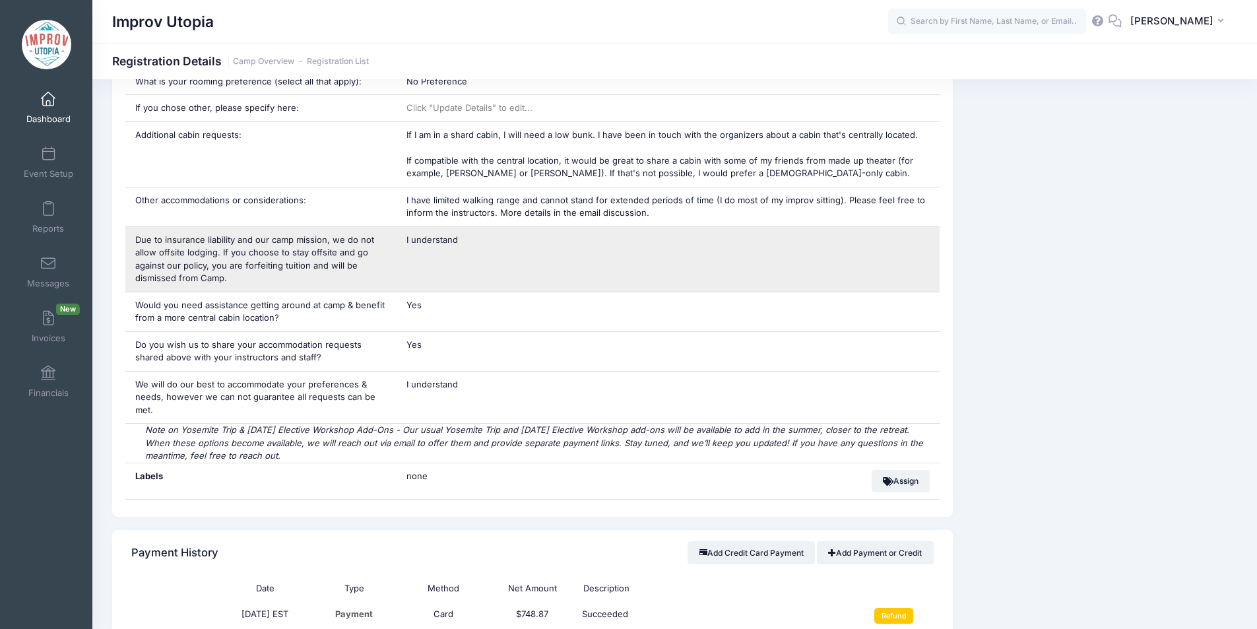
click at [641, 252] on div "I understand" at bounding box center [668, 259] width 543 height 65
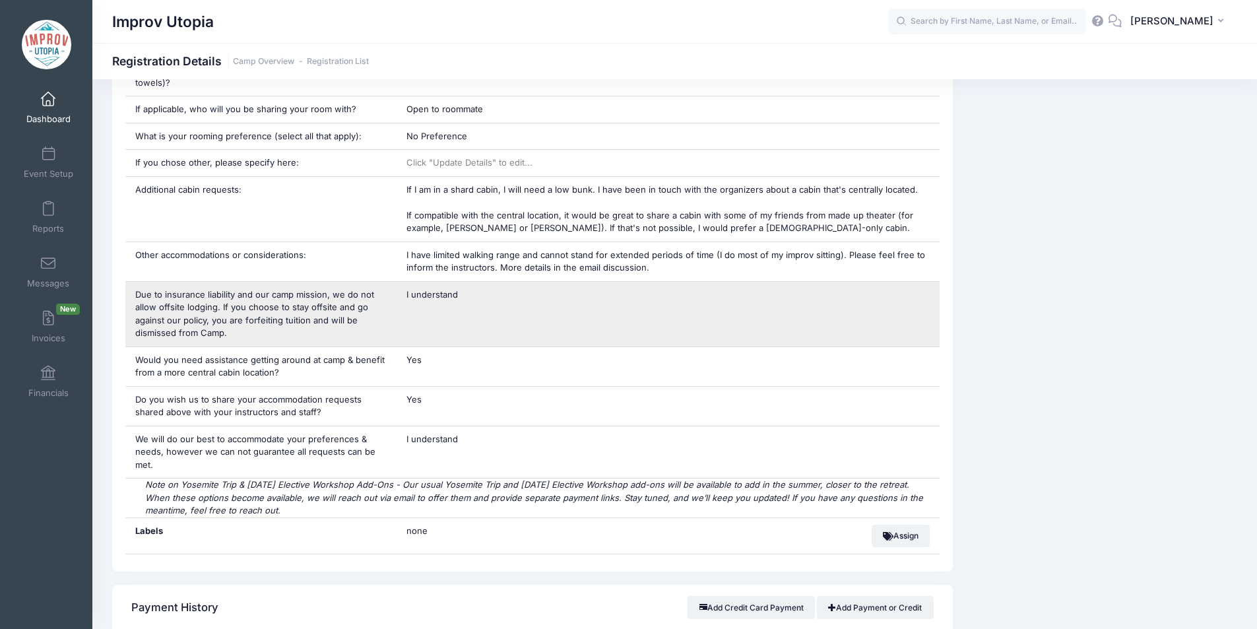
scroll to position [1126, 0]
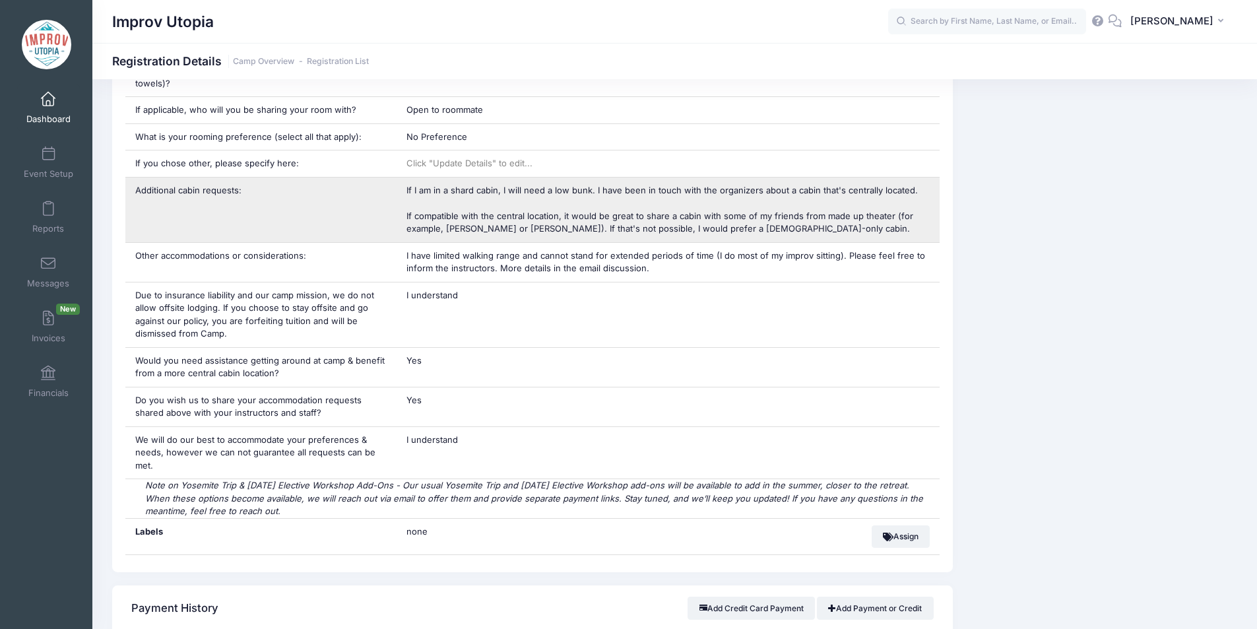
click at [595, 215] on span "If I am in a shard cabin, I will need a low bunk. I have been in touch with the…" at bounding box center [661, 209] width 511 height 49
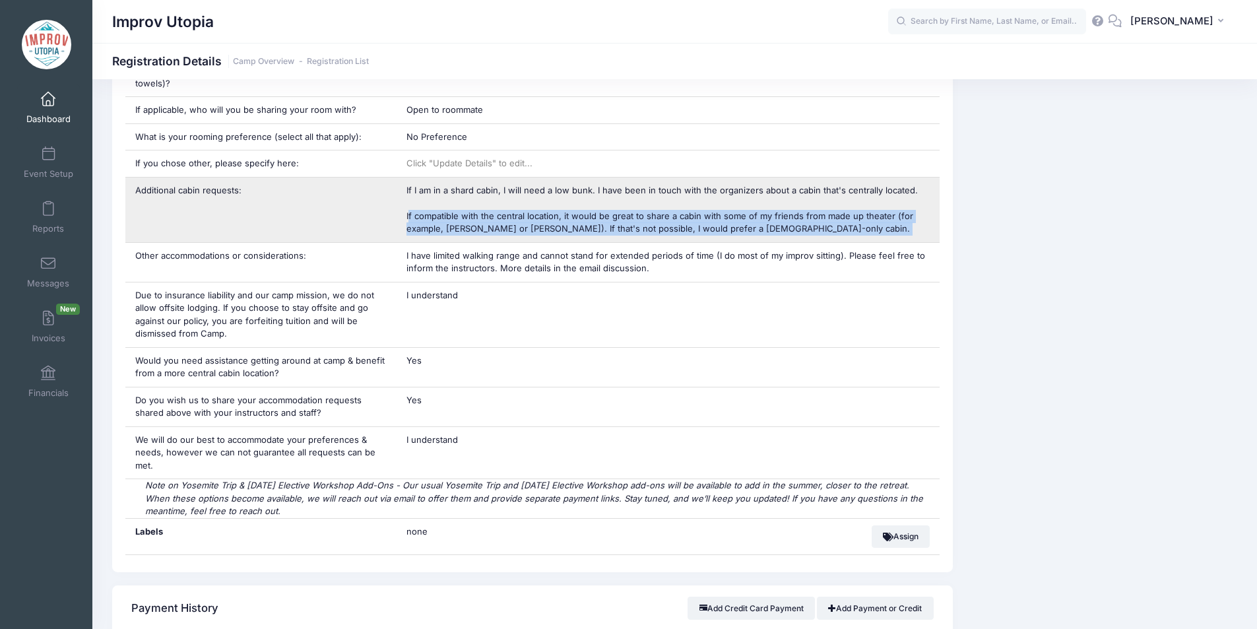
click at [595, 215] on span "If I am in a shard cabin, I will need a low bunk. I have been in touch with the…" at bounding box center [661, 209] width 511 height 49
click at [641, 212] on span "If I am in a shard cabin, I will need a low bunk. I have been in touch with the…" at bounding box center [661, 209] width 511 height 49
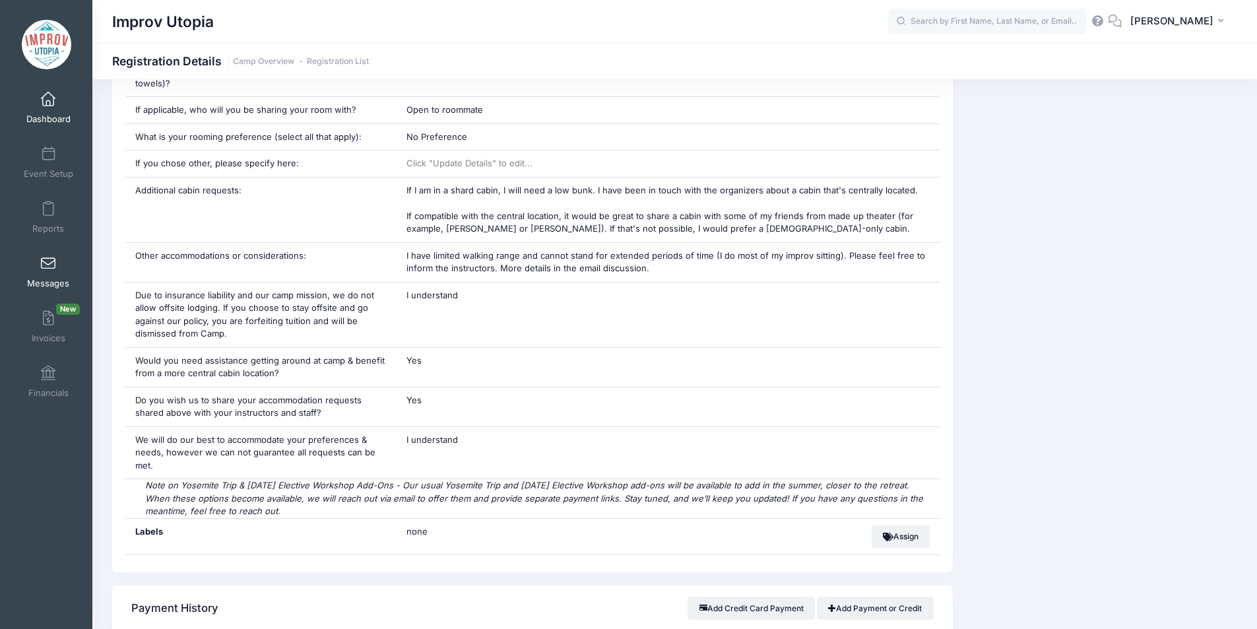
click at [36, 263] on link "Messages" at bounding box center [48, 272] width 63 height 46
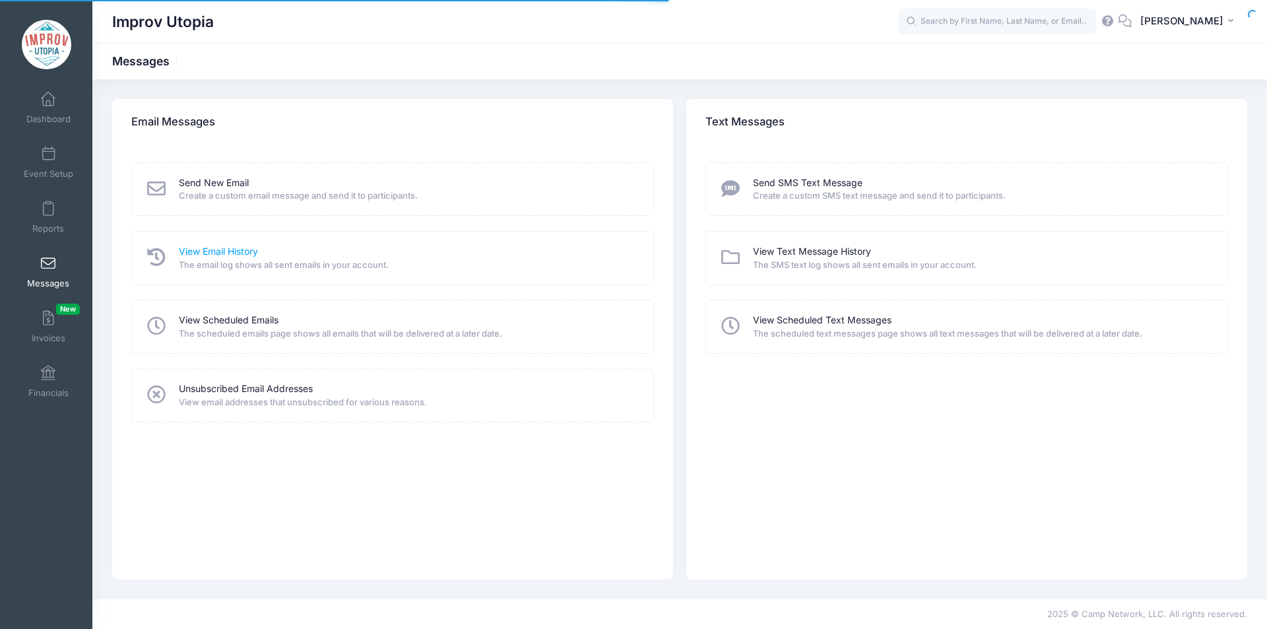
click at [203, 251] on link "View Email History" at bounding box center [218, 252] width 79 height 14
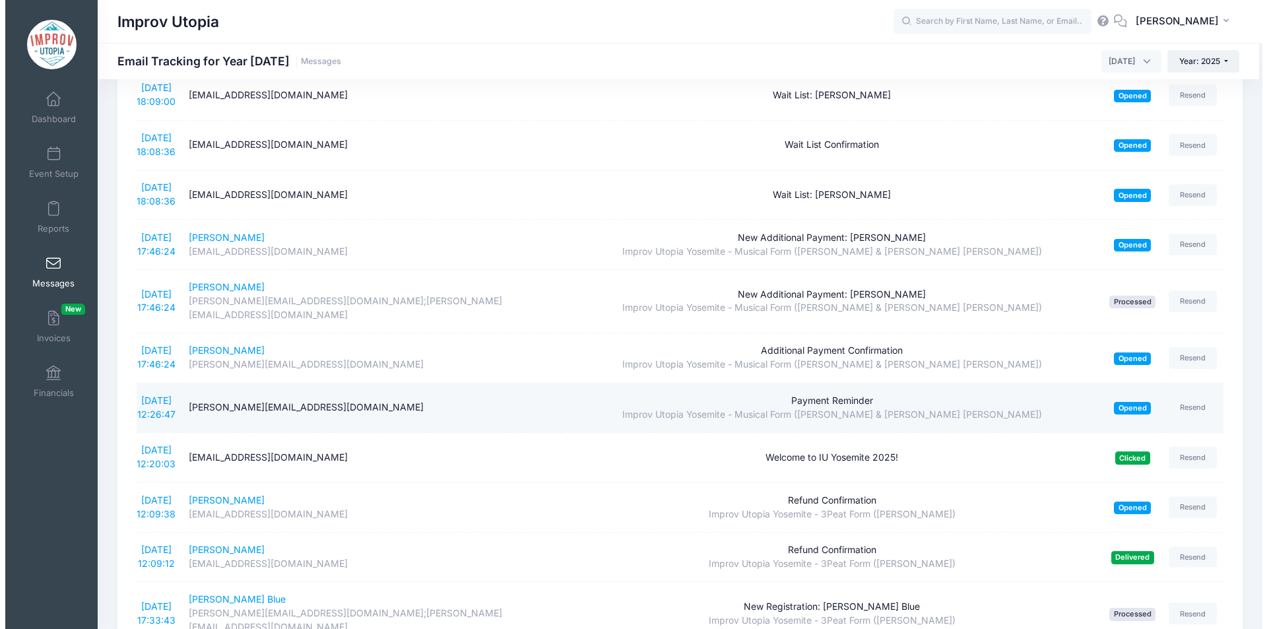
scroll to position [714, 0]
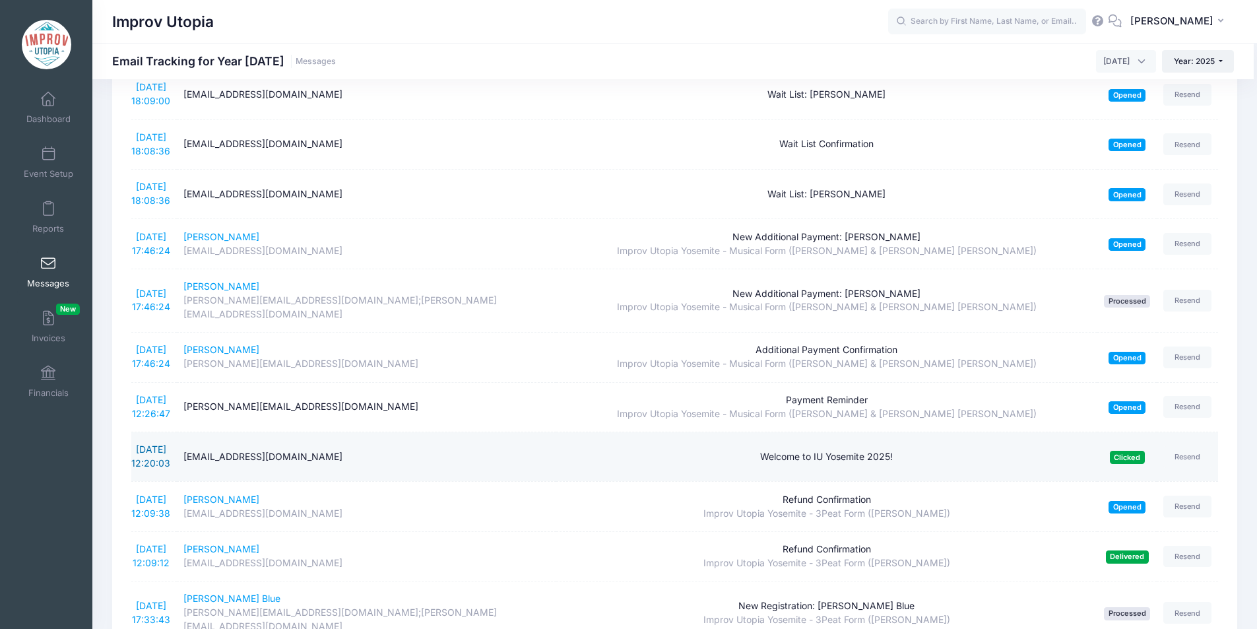
click at [144, 443] on link "[DATE] 12:20:03" at bounding box center [150, 455] width 39 height 25
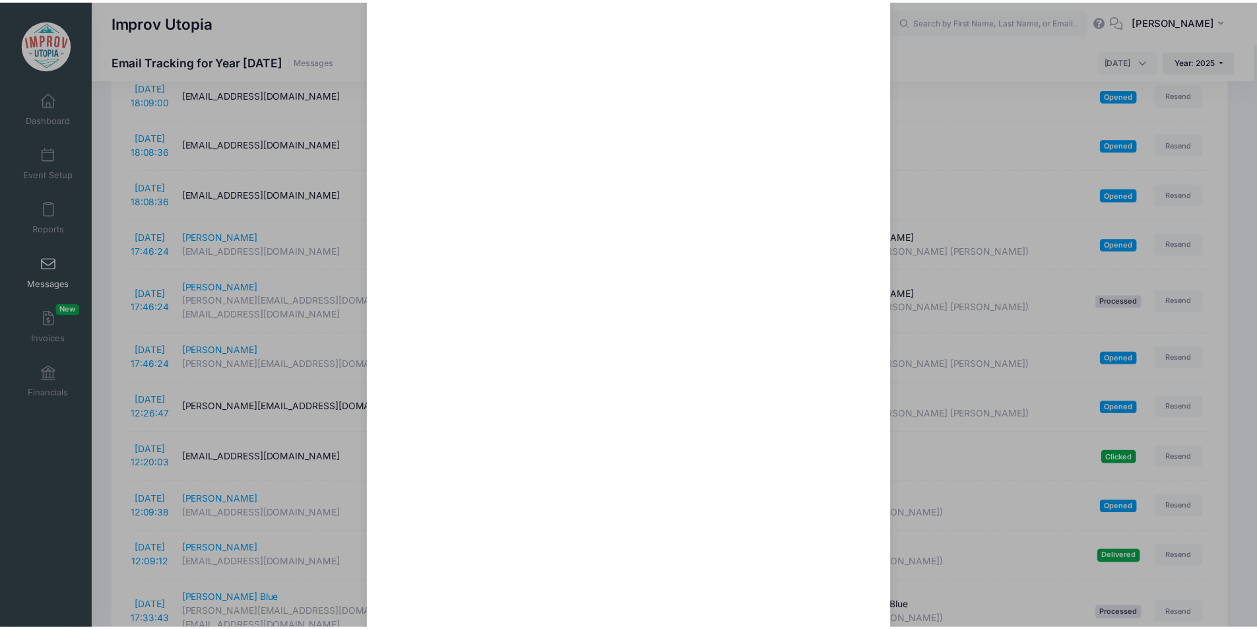
scroll to position [430, 0]
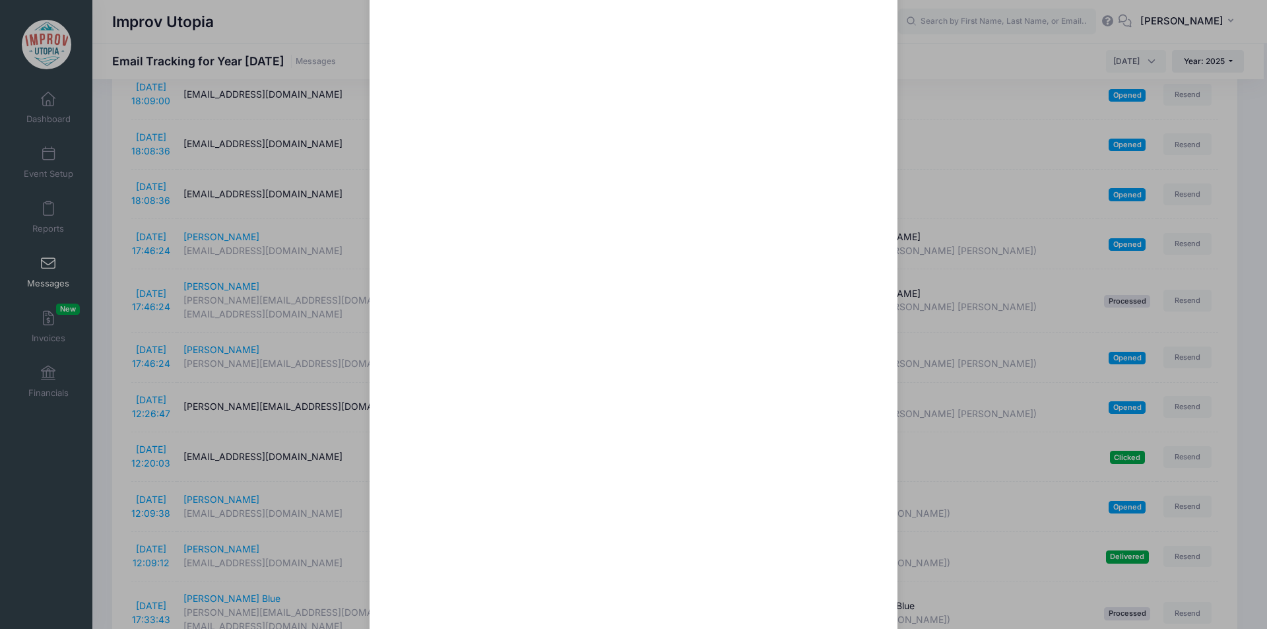
click at [1025, 191] on div "Welcome to IU Yosemite 2025! Sent: [DATE] 12:20:03 Clicked on [DATE] 13:54:15 T…" at bounding box center [633, 314] width 1267 height 629
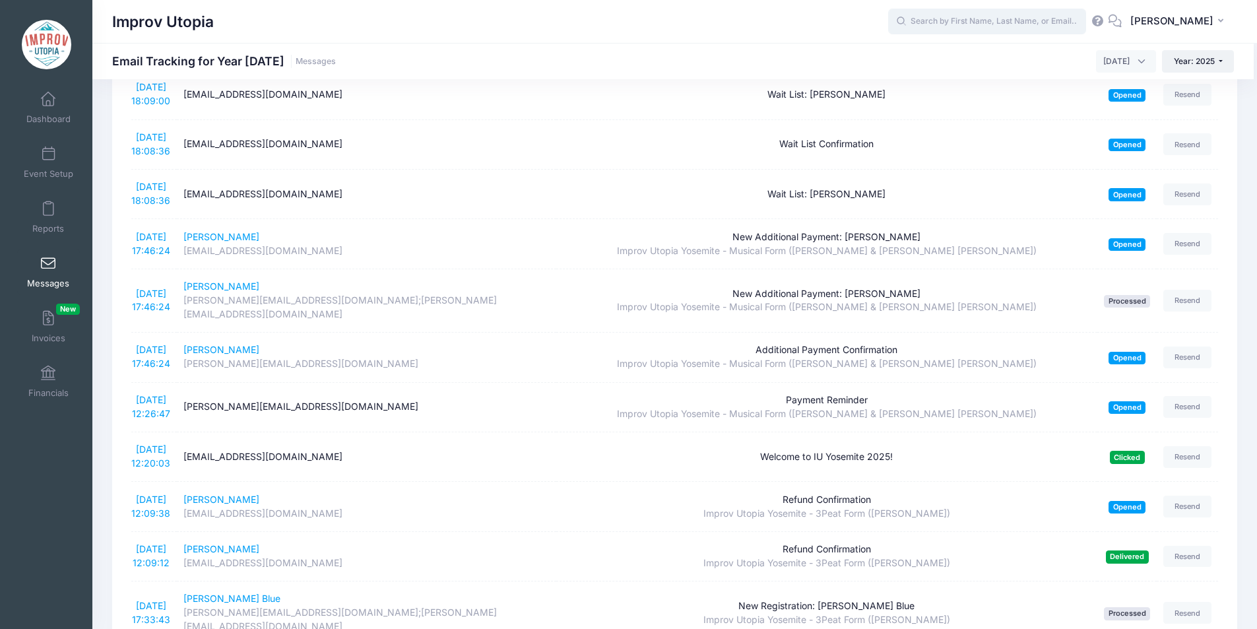
click at [992, 17] on input "text" at bounding box center [987, 22] width 198 height 26
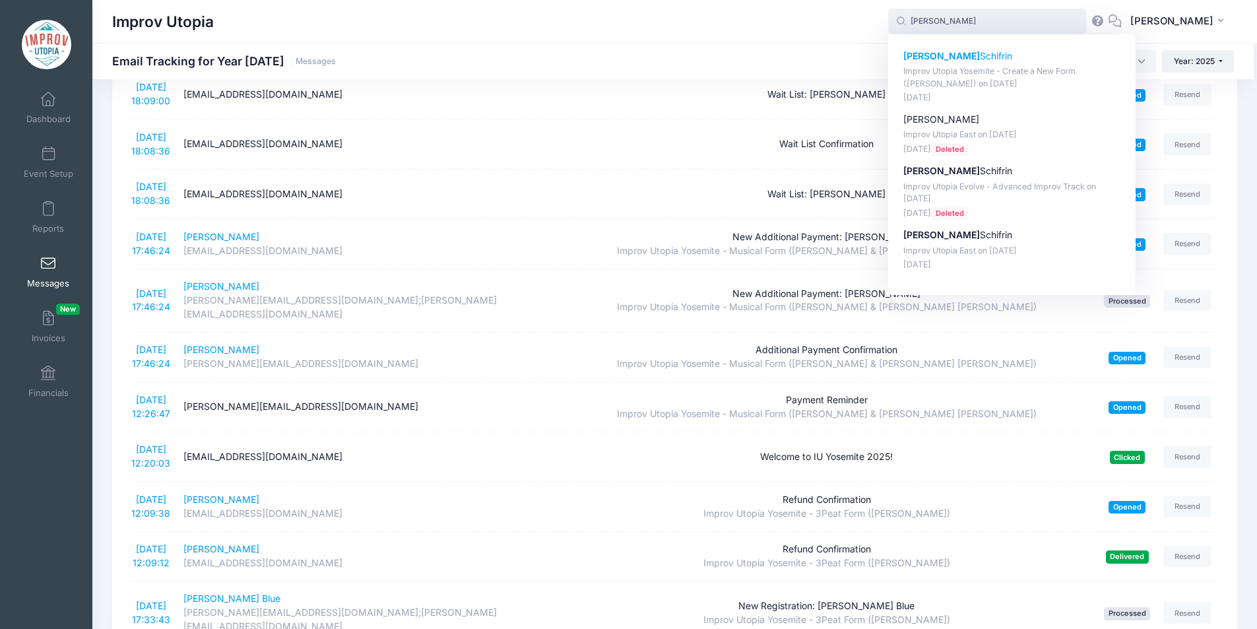
click at [975, 56] on p "[PERSON_NAME]" at bounding box center [1012, 56] width 218 height 14
type input "[PERSON_NAME] (Improv Utopia Yosemite - Create a New Form ([PERSON_NAME]), [DAT…"
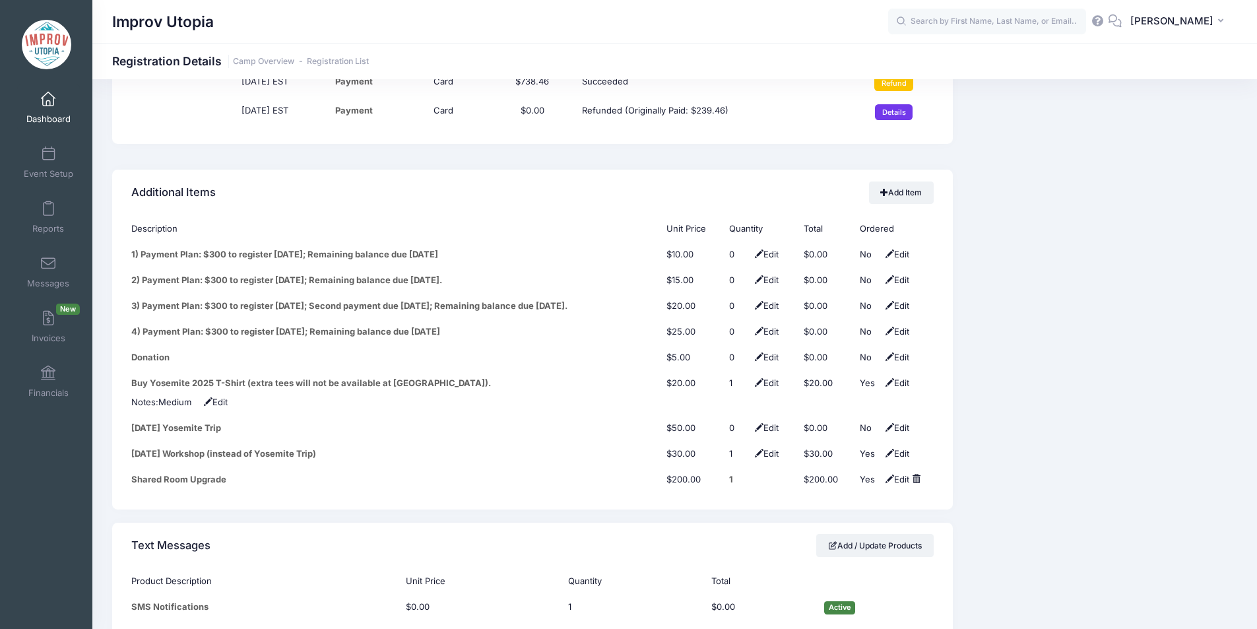
scroll to position [1664, 0]
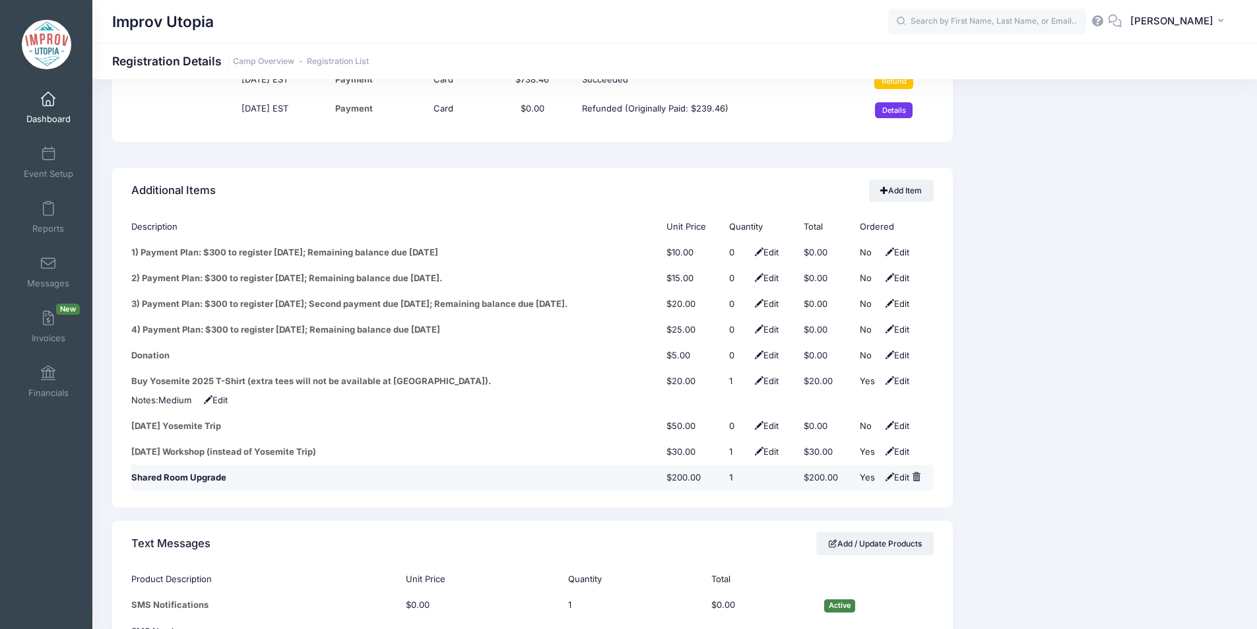
click at [917, 472] on span at bounding box center [916, 476] width 9 height 9
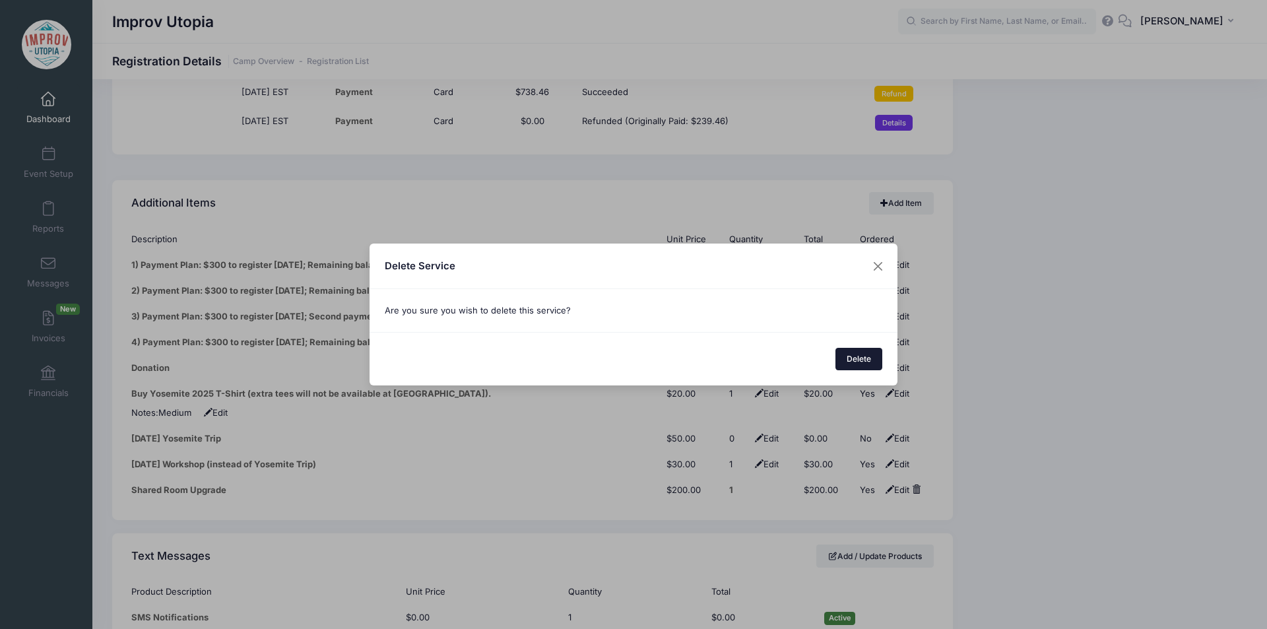
click at [865, 358] on button "Delete" at bounding box center [859, 359] width 48 height 22
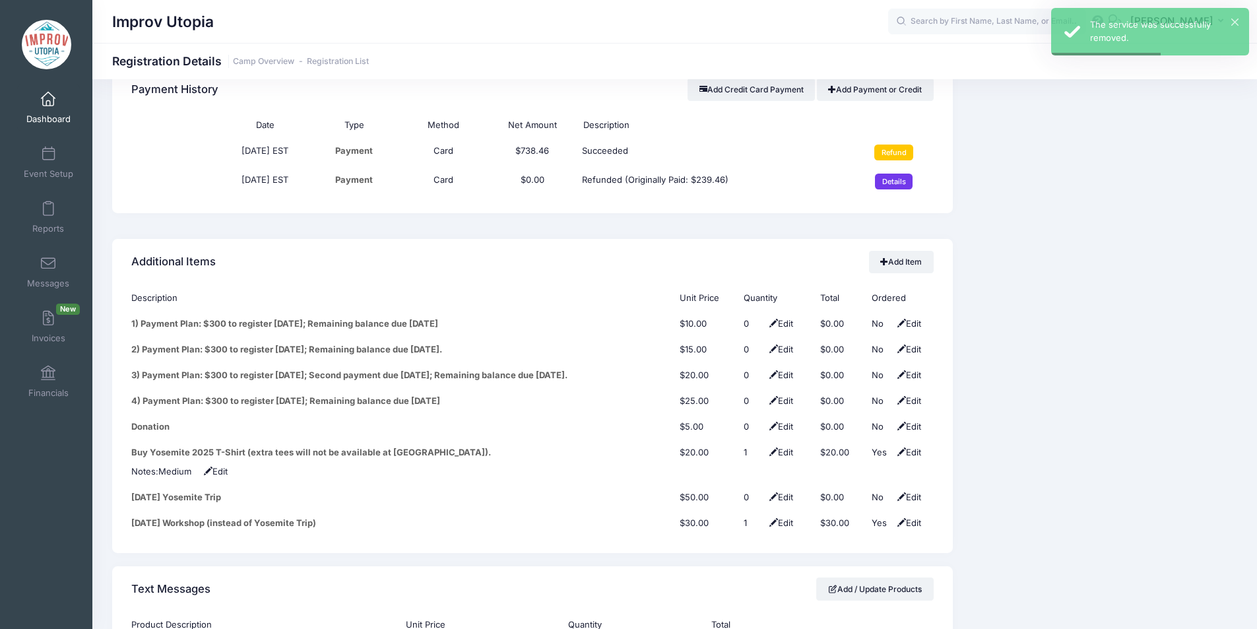
scroll to position [1594, 0]
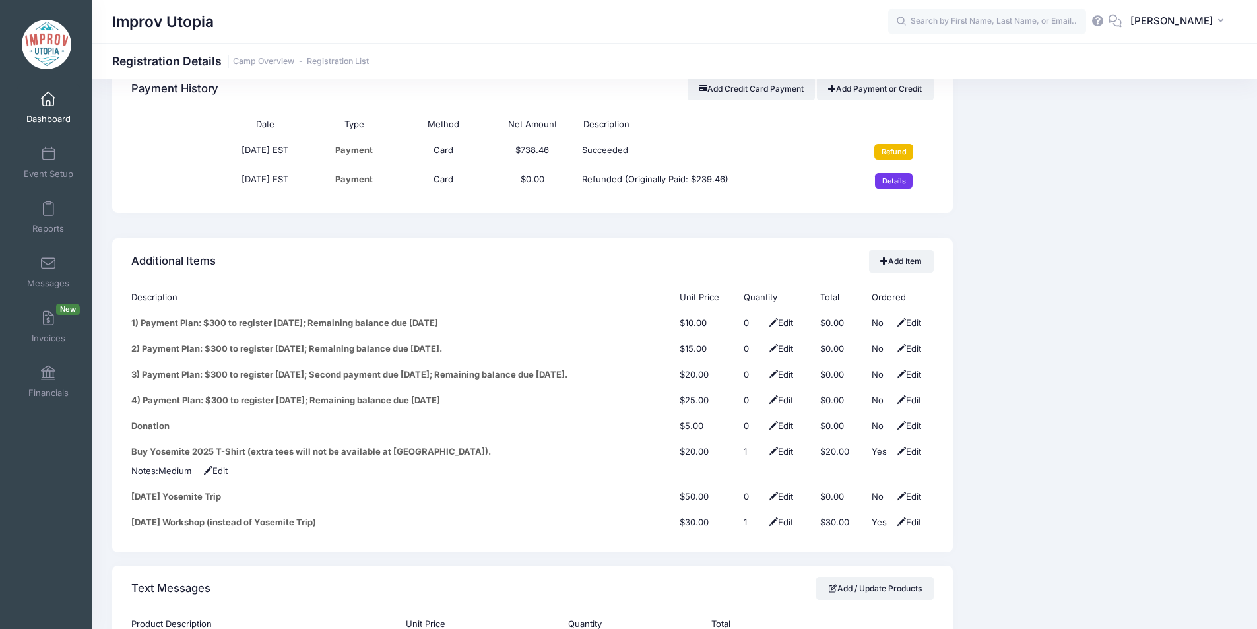
click at [893, 144] on input "Refund" at bounding box center [893, 152] width 39 height 16
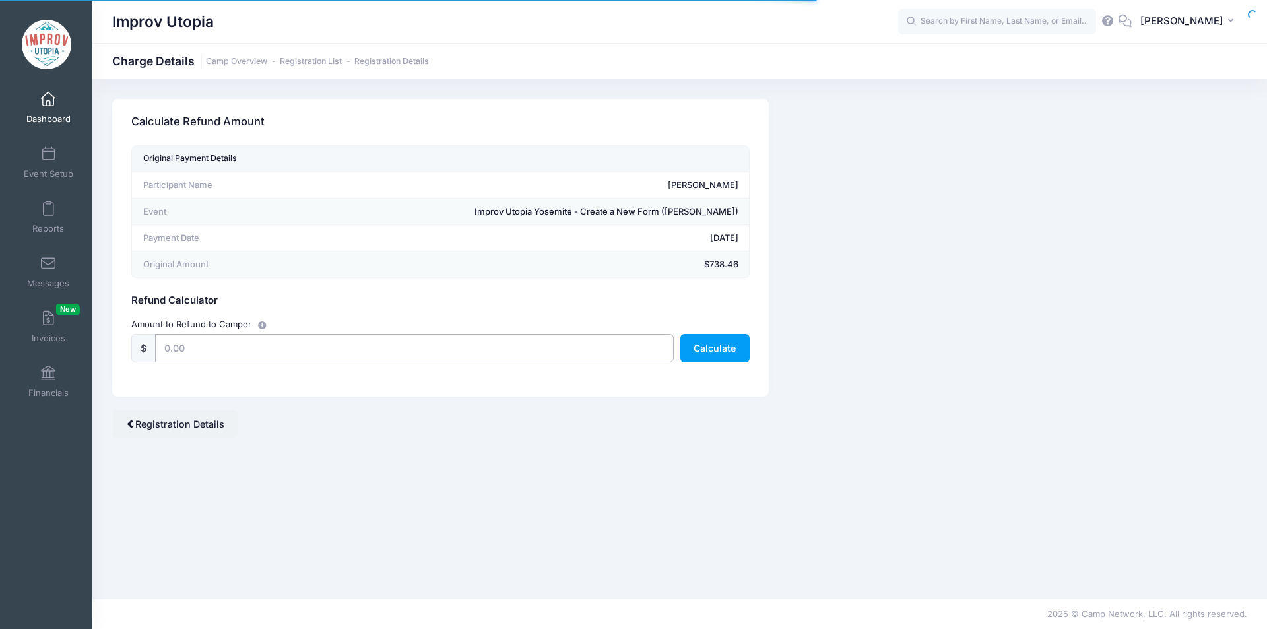
click at [589, 334] on input "text" at bounding box center [414, 348] width 519 height 28
type input "505"
click at [582, 463] on div "Camp Network returns it's fee when there is a full refund. Stripe also returns …" at bounding box center [679, 339] width 1175 height 480
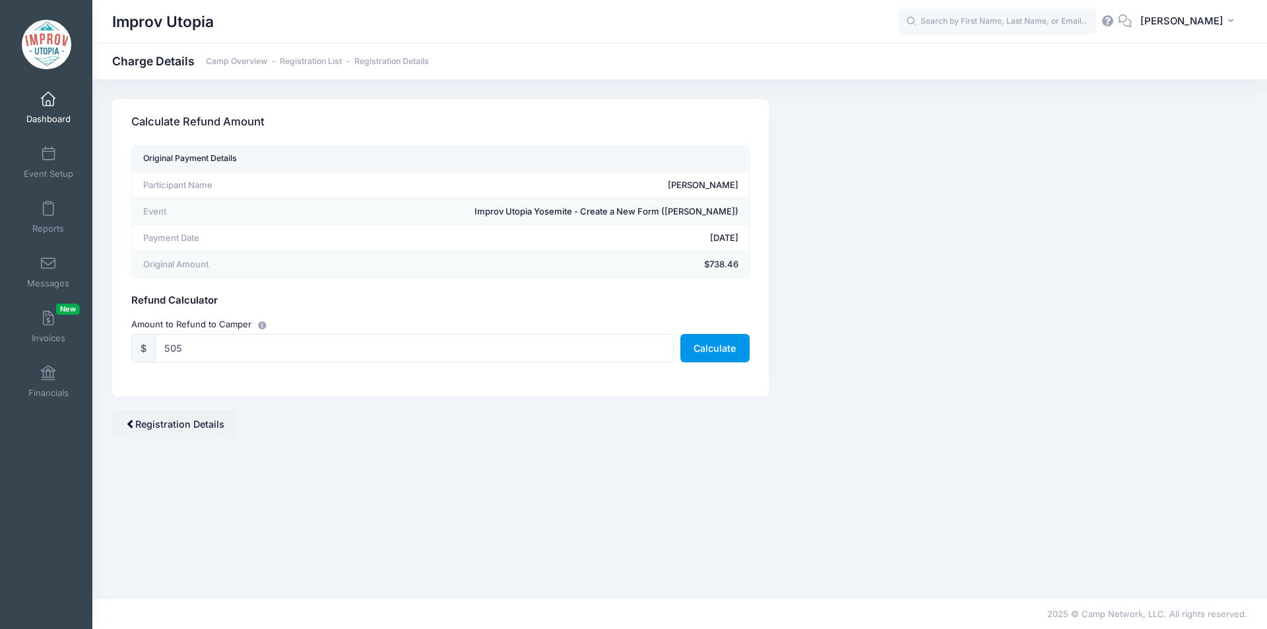
click at [720, 343] on button "Calculate" at bounding box center [714, 348] width 69 height 28
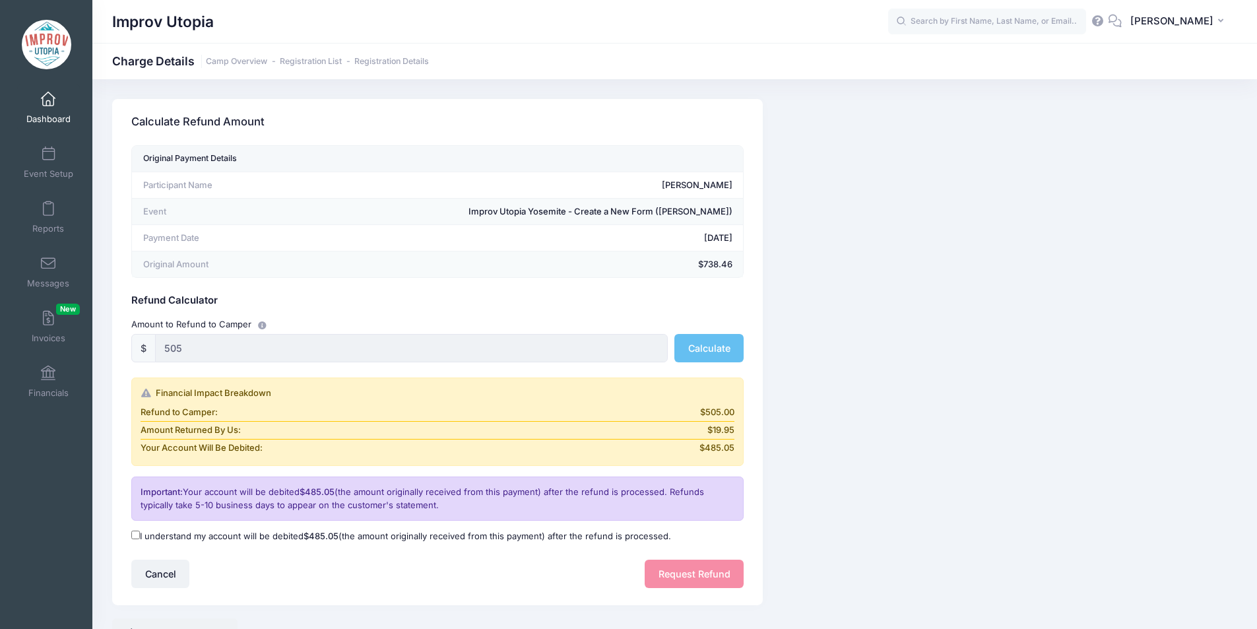
scroll to position [67, 0]
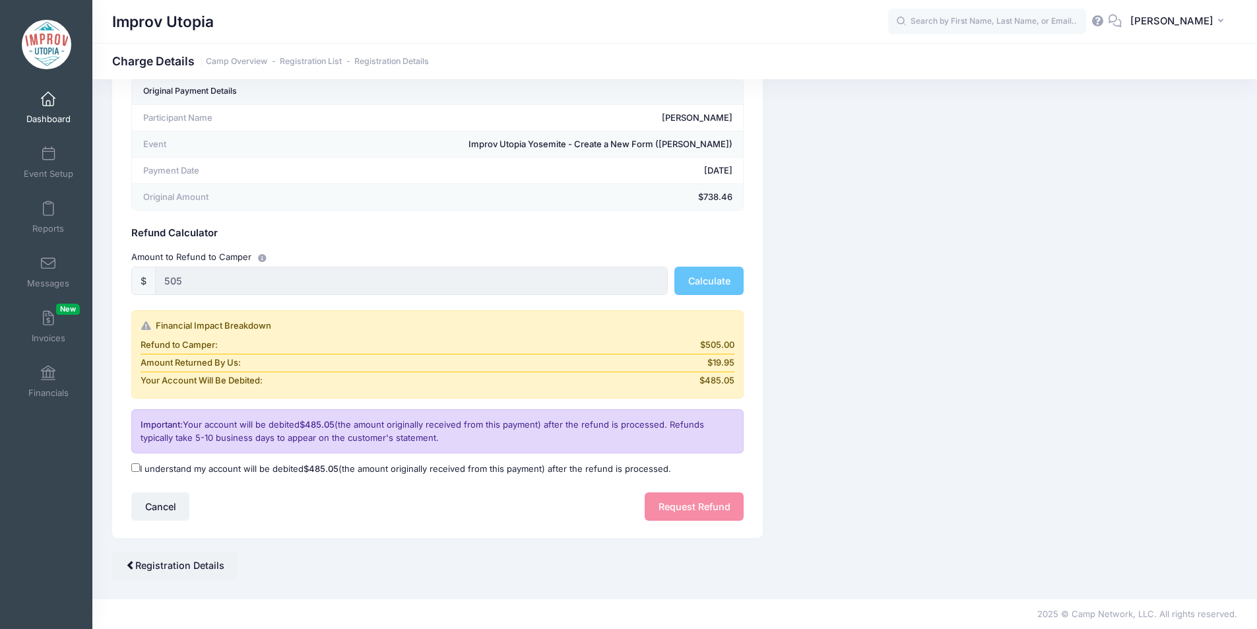
click at [137, 465] on input "I understand my account will be debited $485.05 (the amount originally received…" at bounding box center [135, 467] width 9 height 9
checkbox input "true"
click at [682, 503] on button "Request Refund" at bounding box center [694, 506] width 99 height 28
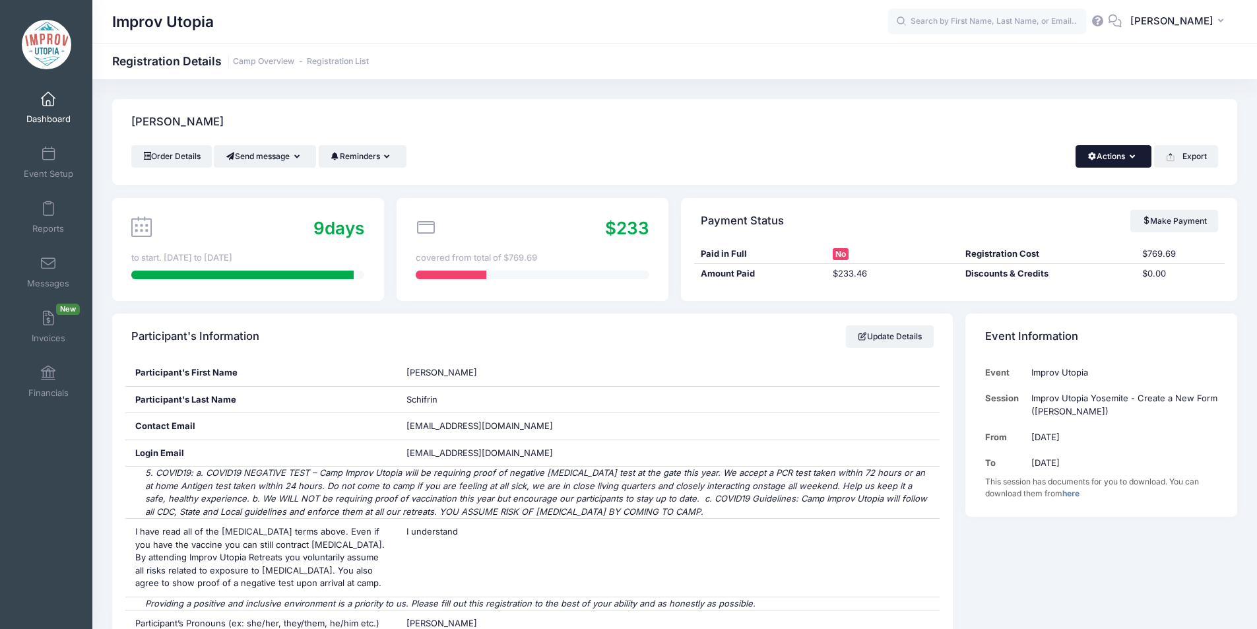
click at [1128, 153] on button "Actions" at bounding box center [1114, 156] width 76 height 22
click at [1031, 276] on link "Delete" at bounding box center [1069, 278] width 152 height 25
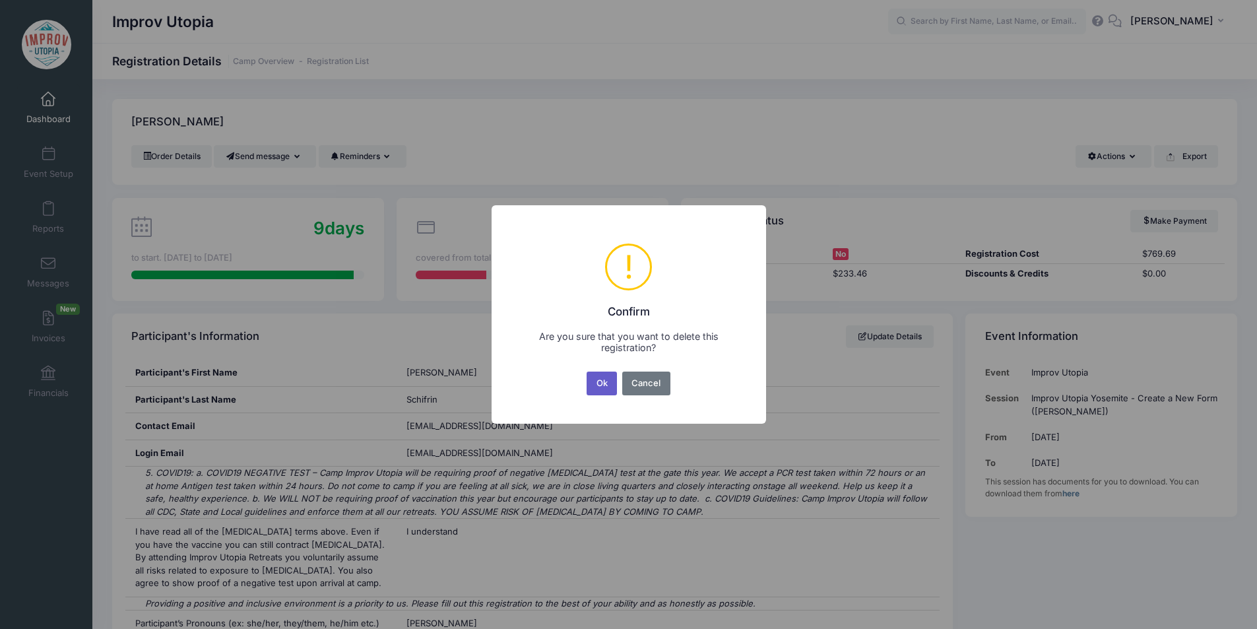
click at [601, 385] on button "Ok" at bounding box center [602, 384] width 30 height 24
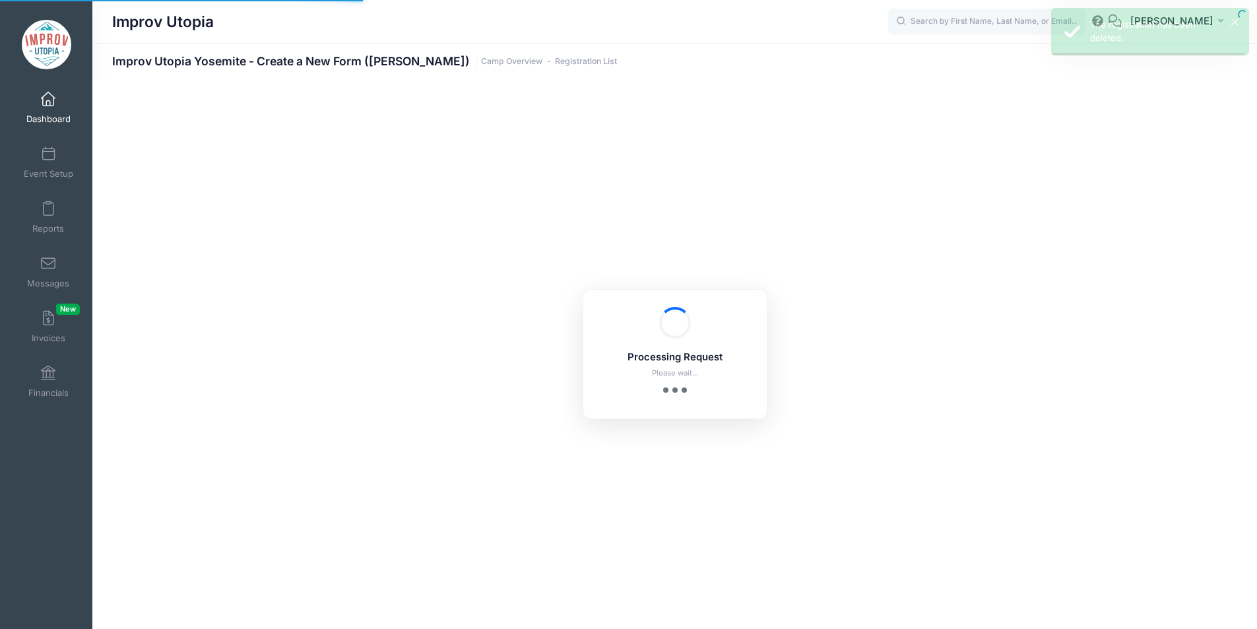
select select "10"
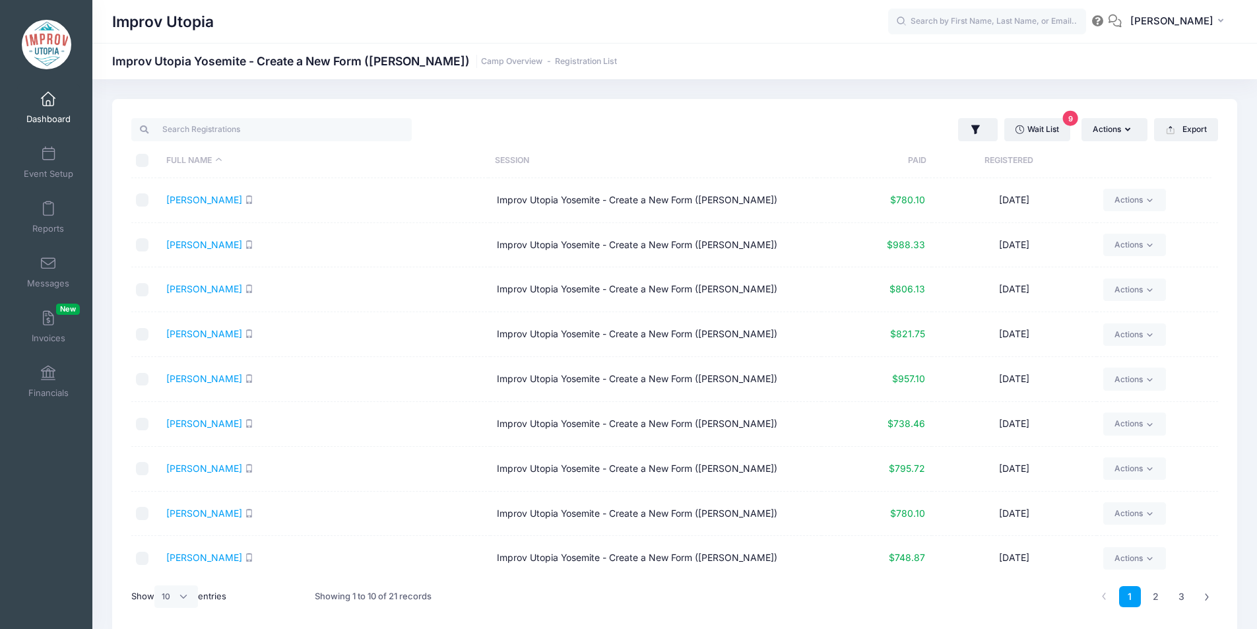
click at [43, 108] on link "Dashboard" at bounding box center [48, 107] width 63 height 46
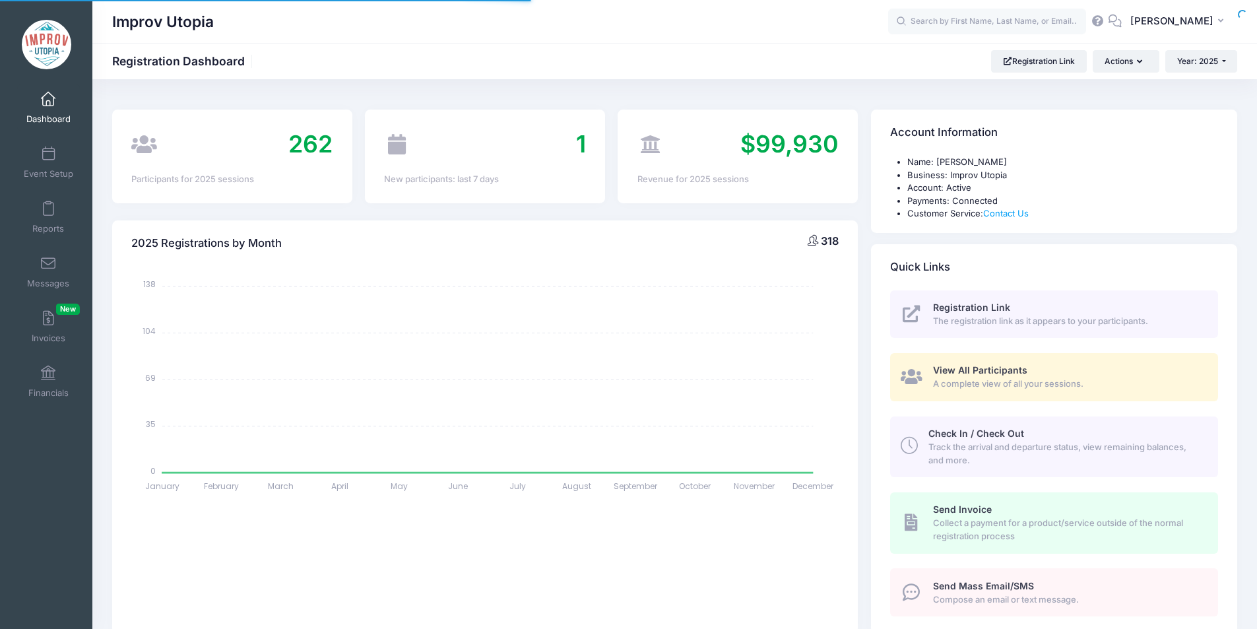
select select
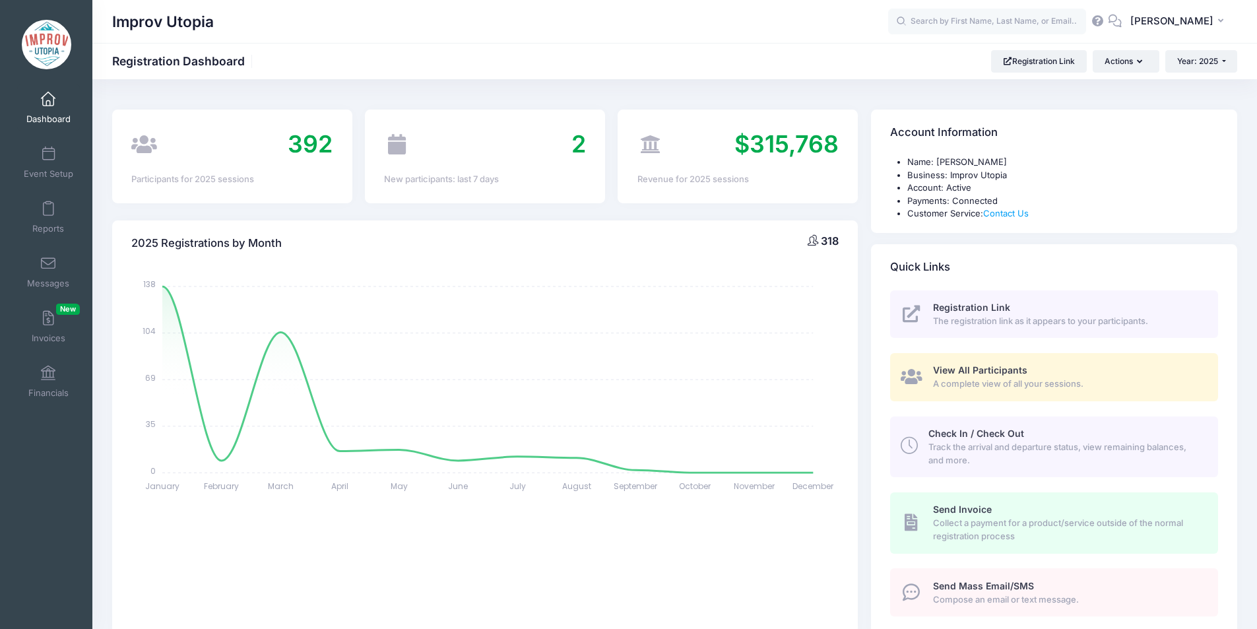
click at [48, 101] on span at bounding box center [48, 99] width 0 height 15
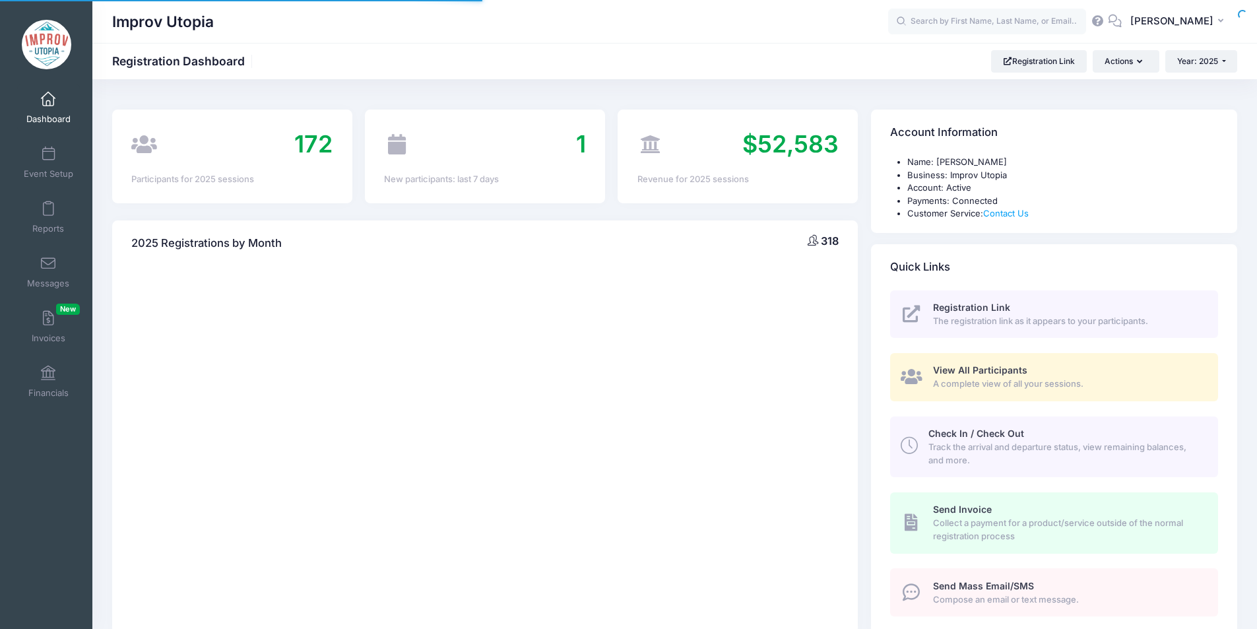
select select
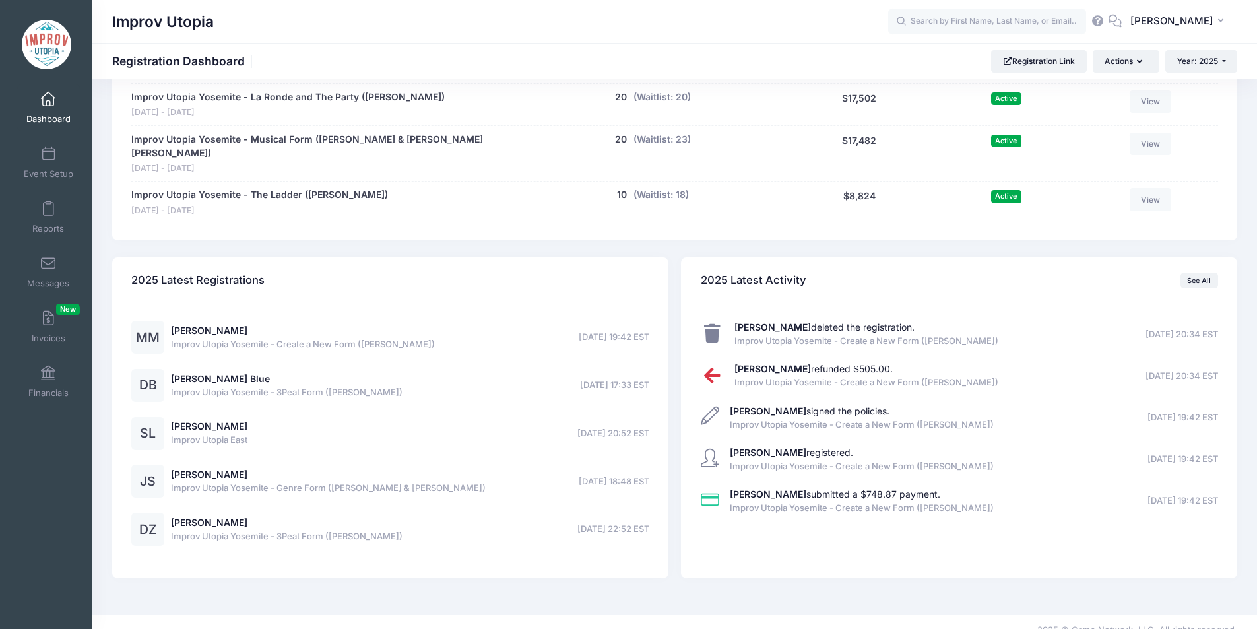
scroll to position [998, 0]
click at [999, 15] on input "text" at bounding box center [987, 22] width 198 height 26
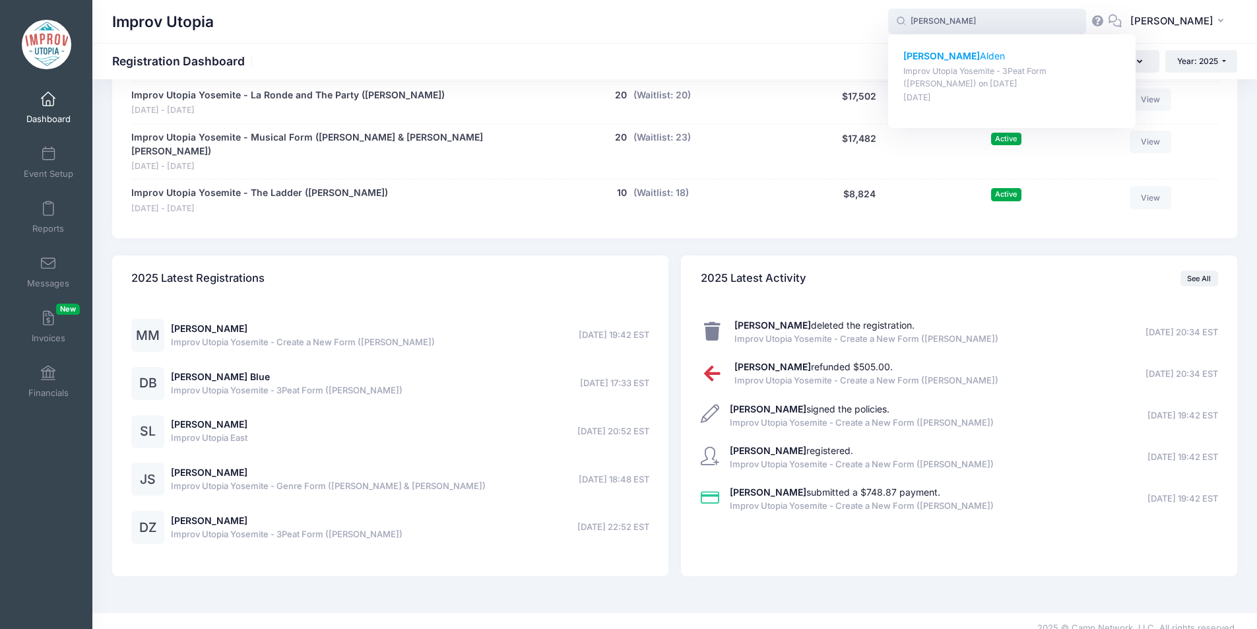
click at [977, 54] on p "Nichole Alden" at bounding box center [1012, 56] width 218 height 14
type input "Nichole Alden (Improv Utopia Yosemite - 3Peat Form (Patrick Roland), Sep-26, 20…"
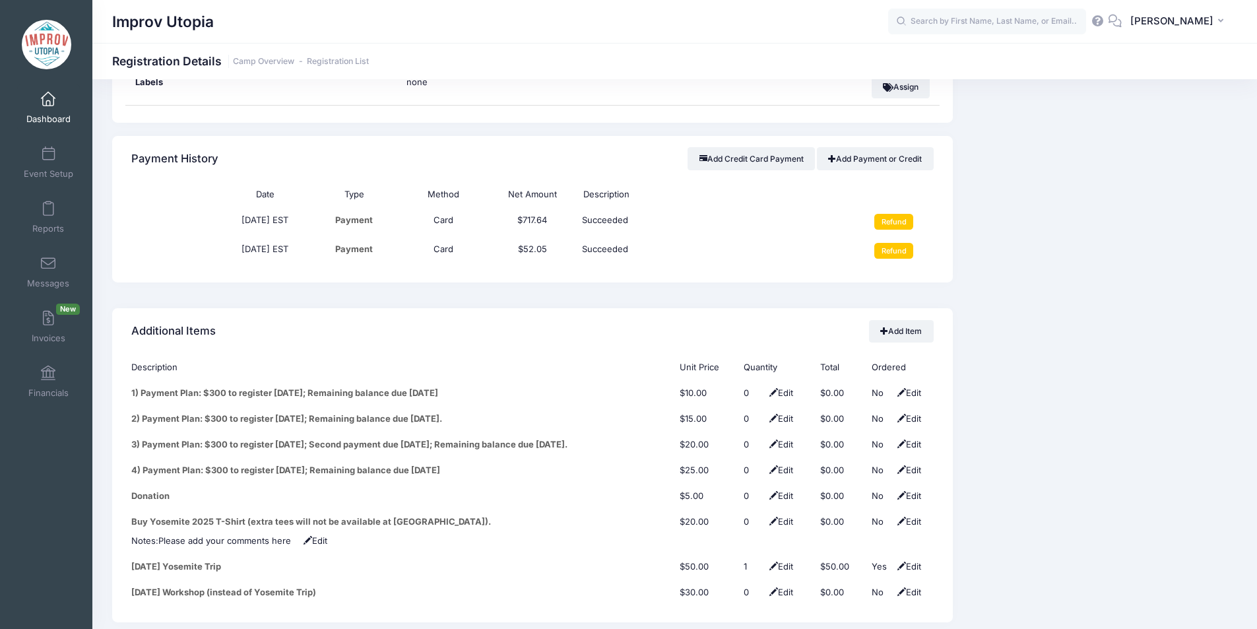
scroll to position [1551, 0]
click at [892, 242] on input "Refund" at bounding box center [893, 250] width 39 height 16
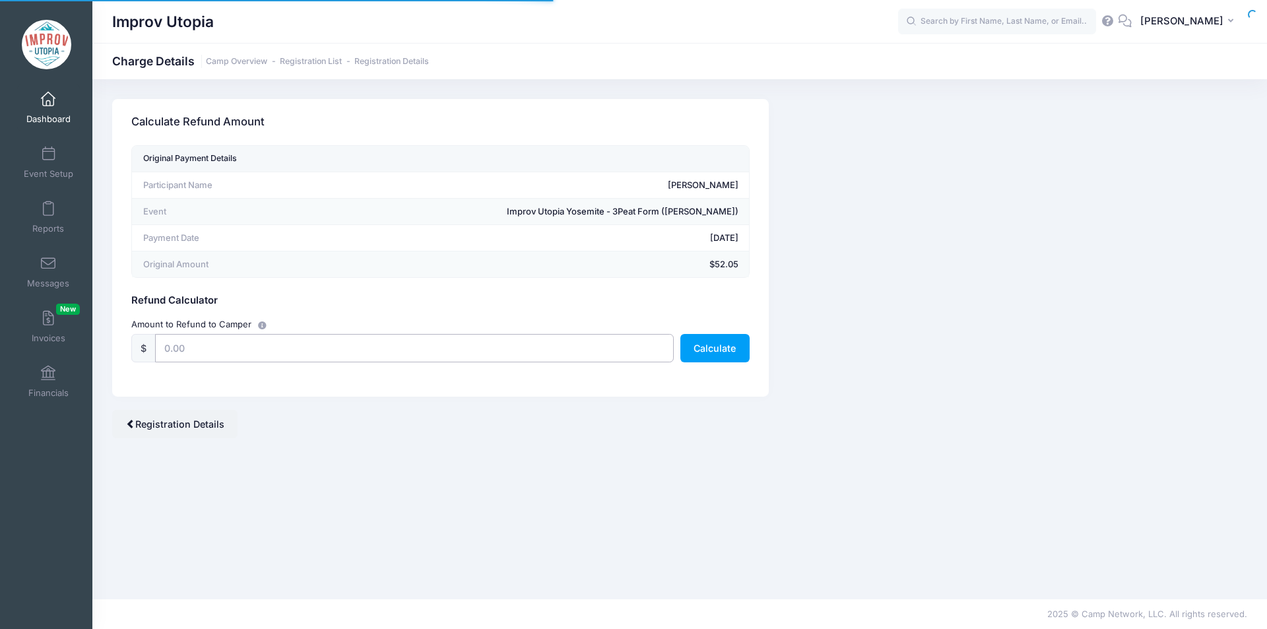
click at [381, 342] on input "text" at bounding box center [414, 348] width 519 height 28
click at [704, 351] on button "Calculate" at bounding box center [714, 348] width 69 height 28
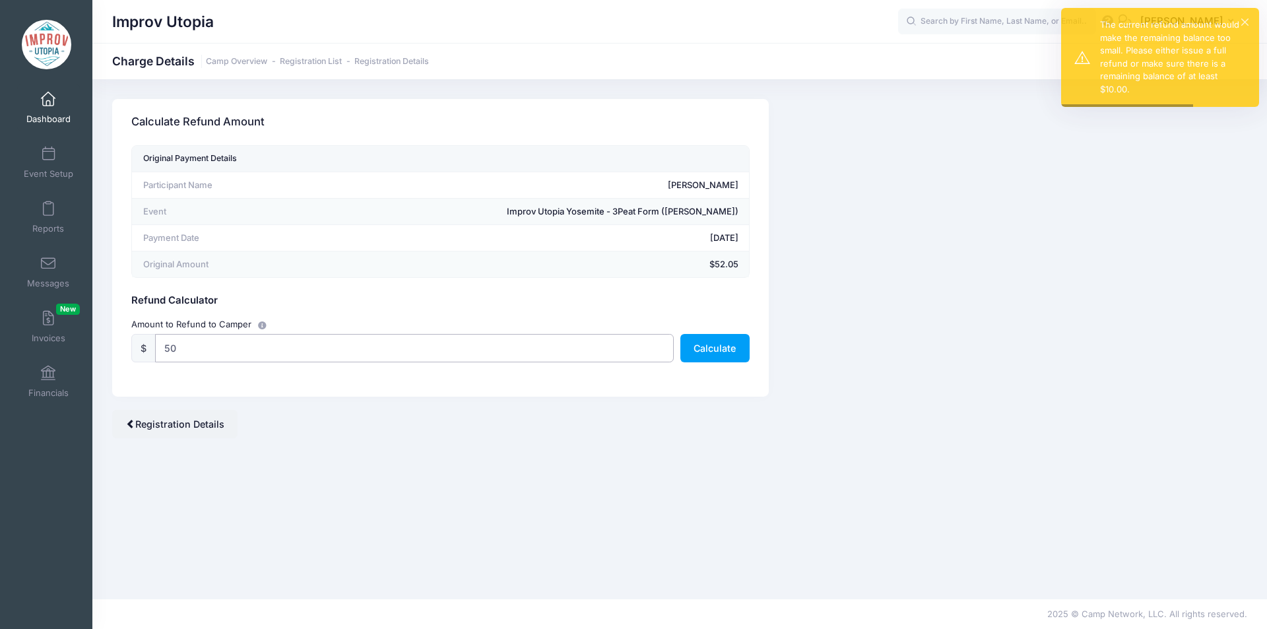
click at [444, 357] on input "50" at bounding box center [414, 348] width 519 height 28
type input "52.05"
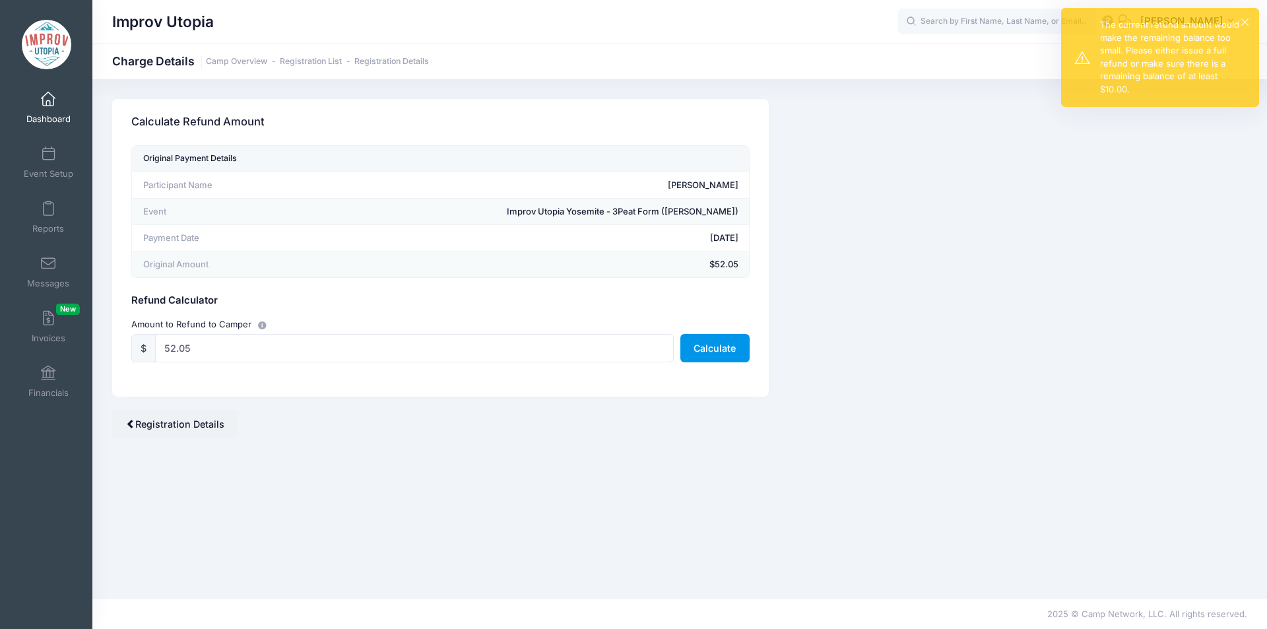
click at [698, 351] on button "Calculate" at bounding box center [714, 348] width 69 height 28
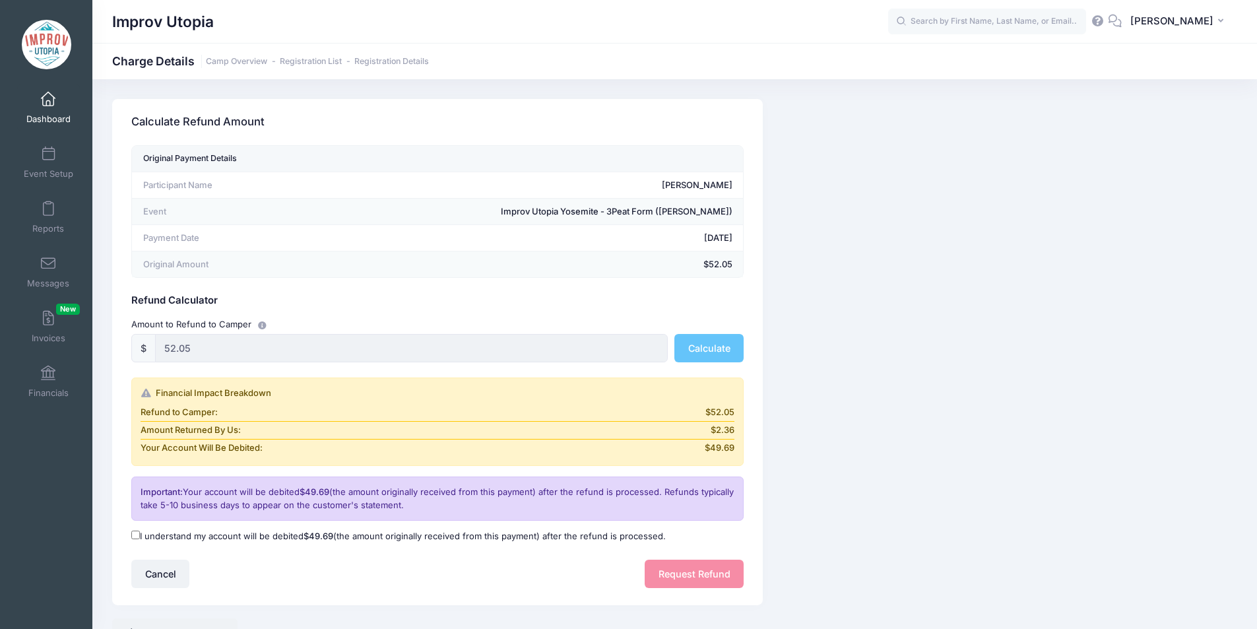
click at [139, 535] on input "I understand my account will be debited $49.69 (the amount originally received …" at bounding box center [135, 535] width 9 height 9
checkbox input "true"
click at [725, 581] on button "Request Refund" at bounding box center [694, 574] width 99 height 28
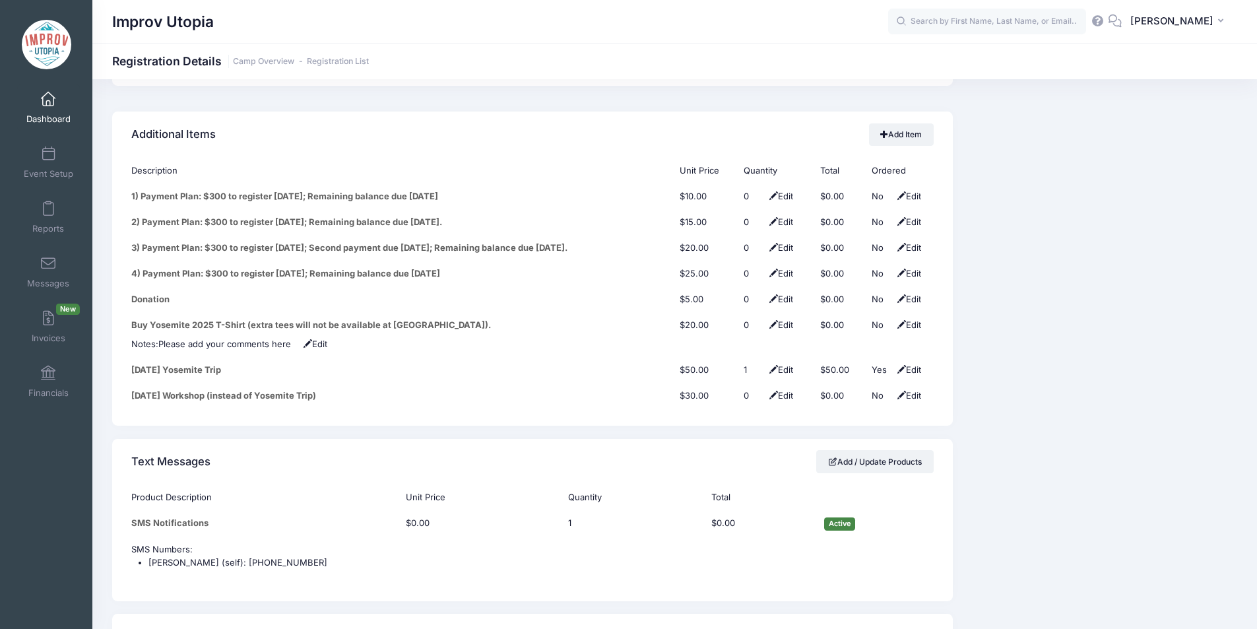
scroll to position [1770, 0]
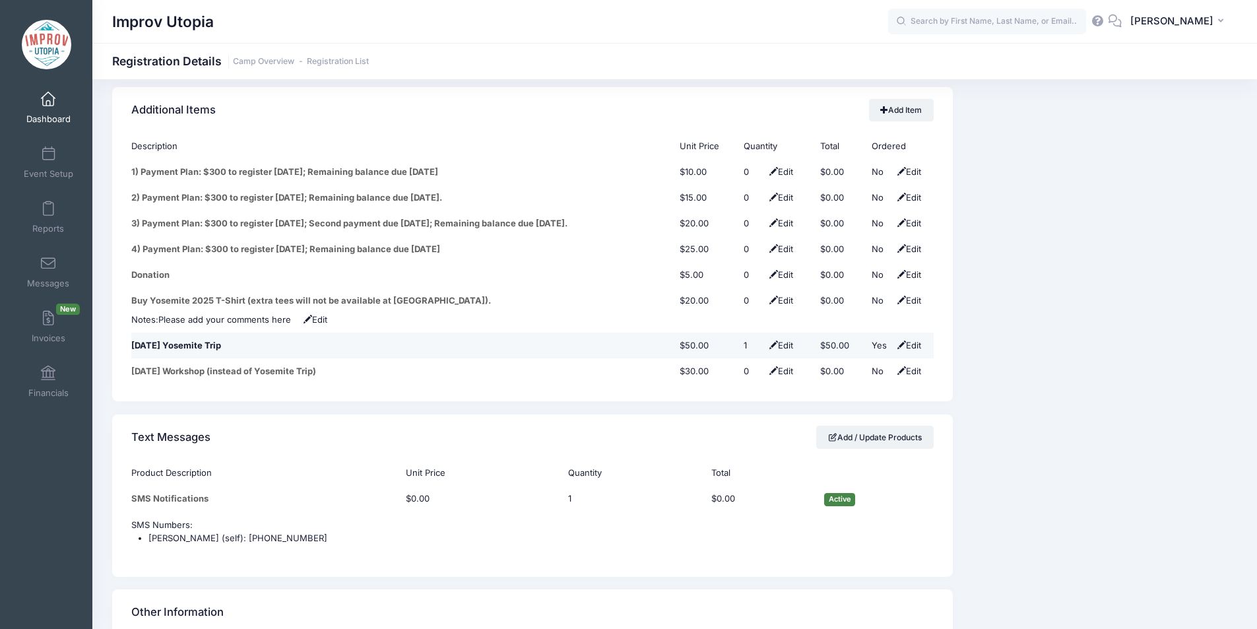
click at [901, 341] on span at bounding box center [901, 345] width 9 height 9
click at [884, 339] on select "No Yes" at bounding box center [887, 345] width 30 height 13
select select "0"
click at [872, 339] on select "No Yes" at bounding box center [887, 345] width 30 height 13
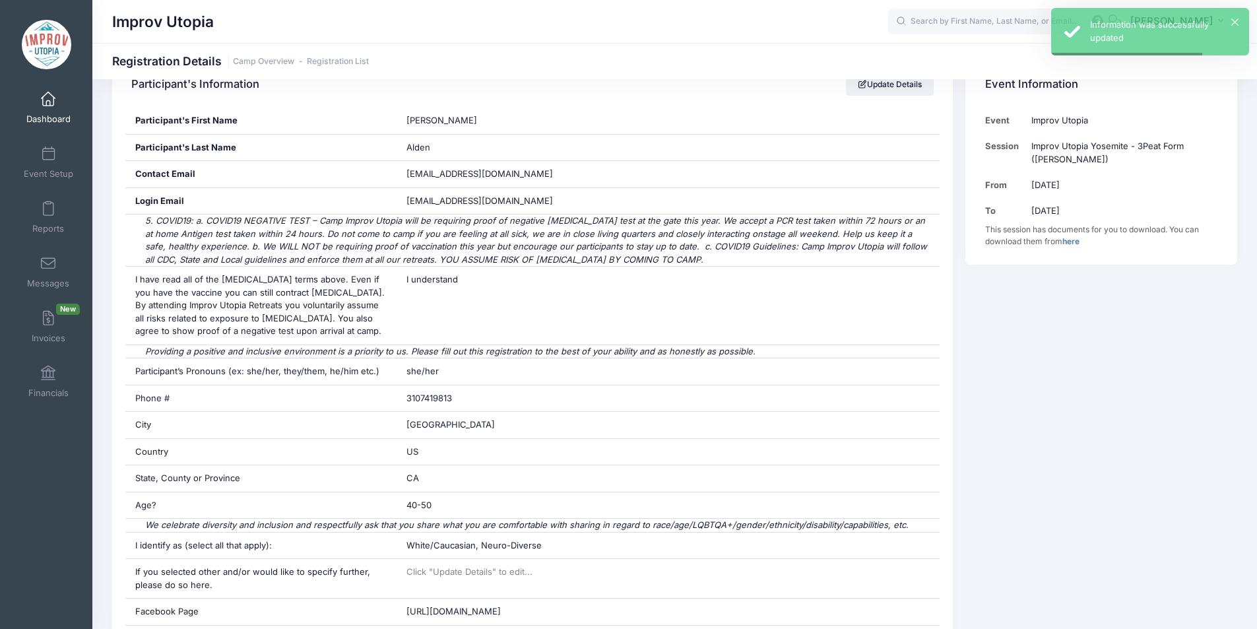
scroll to position [0, 0]
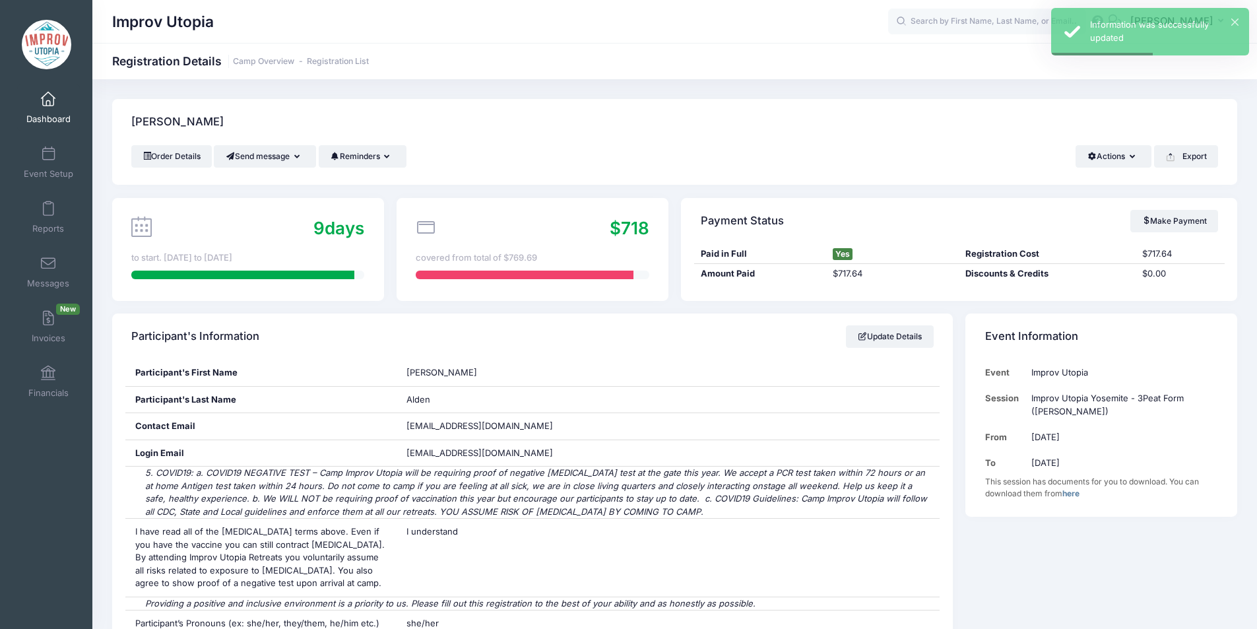
click at [48, 96] on span at bounding box center [48, 99] width 0 height 15
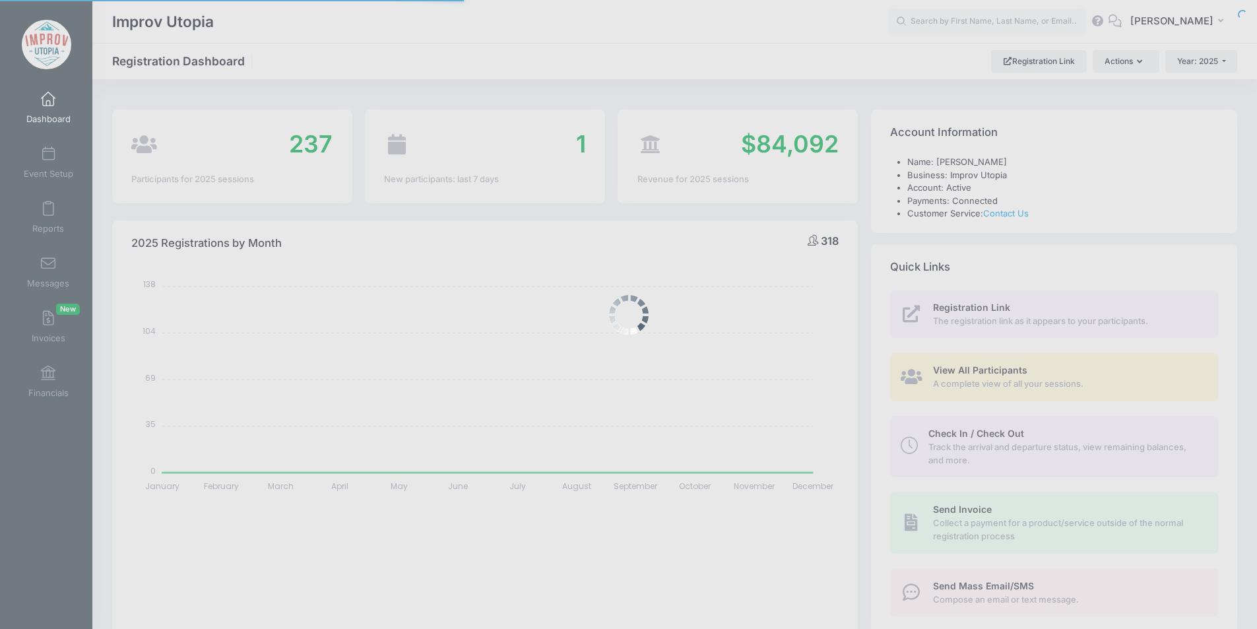
select select
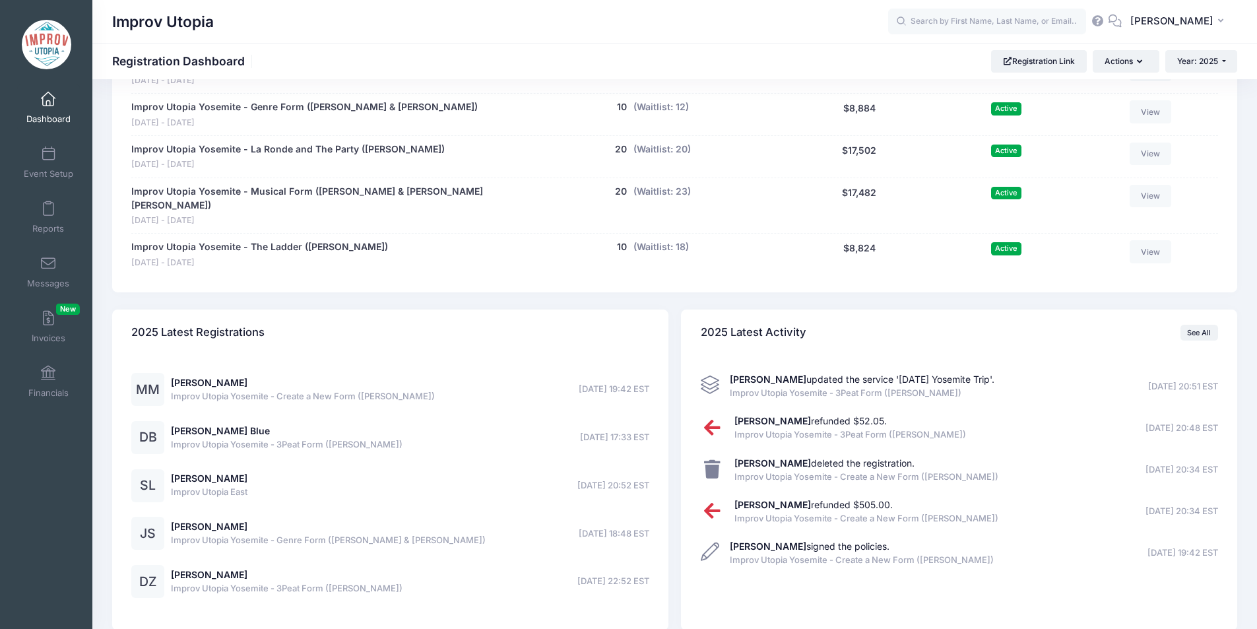
scroll to position [944, 0]
click at [232, 376] on link "[PERSON_NAME]" at bounding box center [209, 381] width 77 height 11
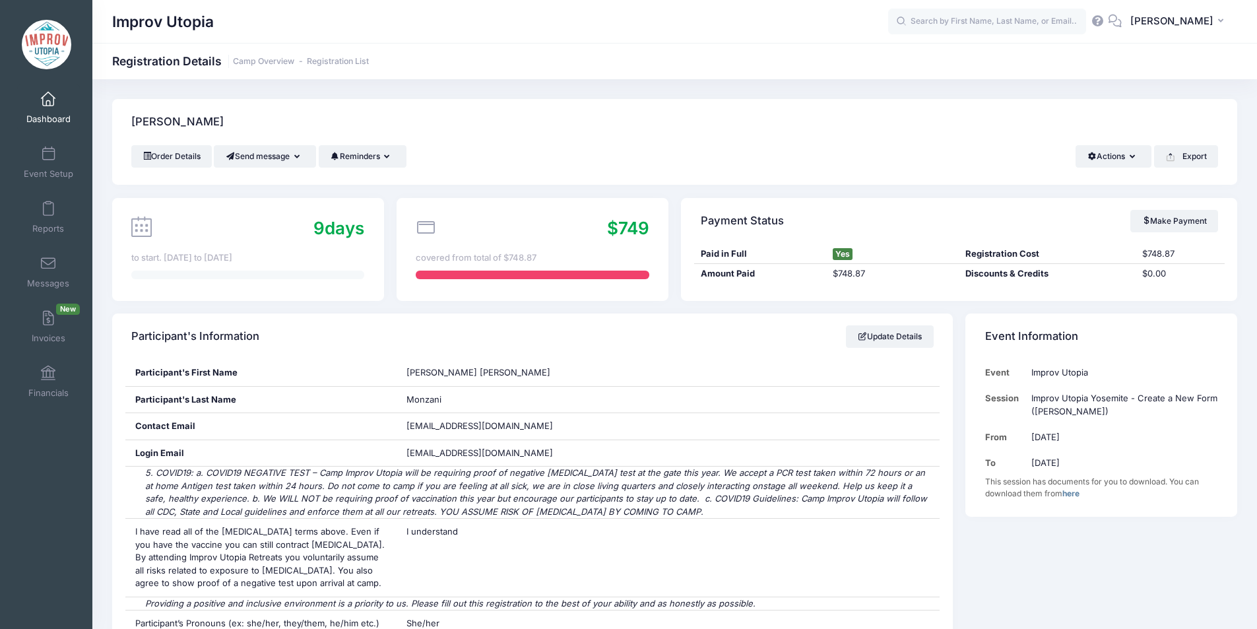
click at [48, 98] on span at bounding box center [48, 99] width 0 height 15
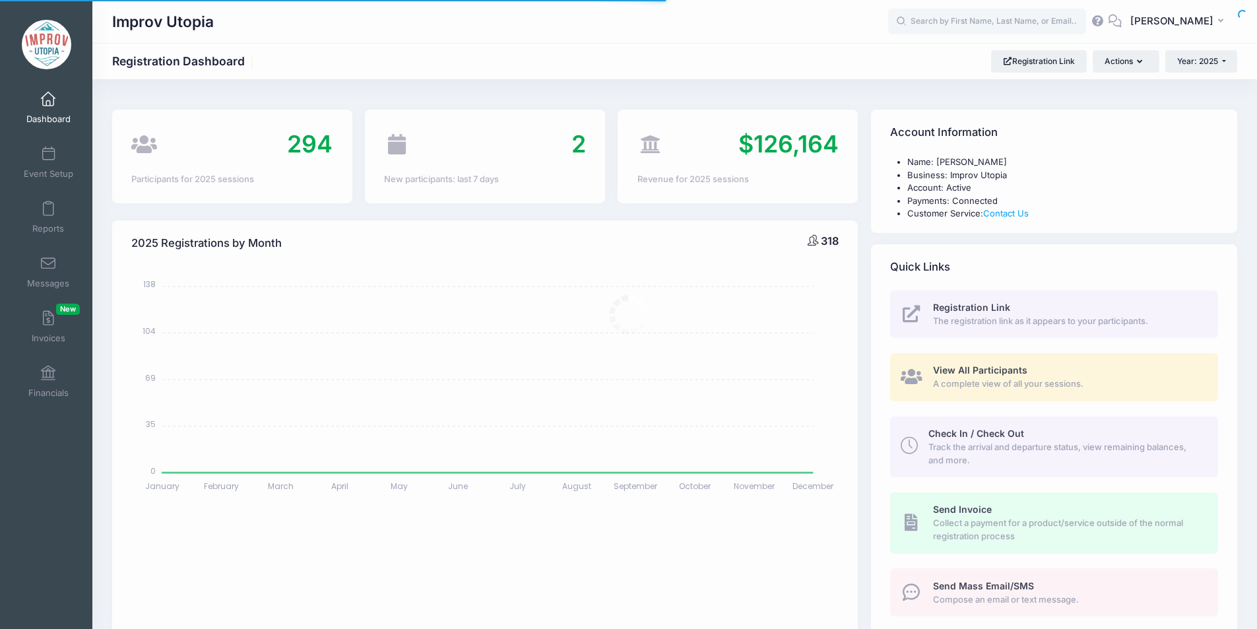
select select
